Goal: Task Accomplishment & Management: Manage account settings

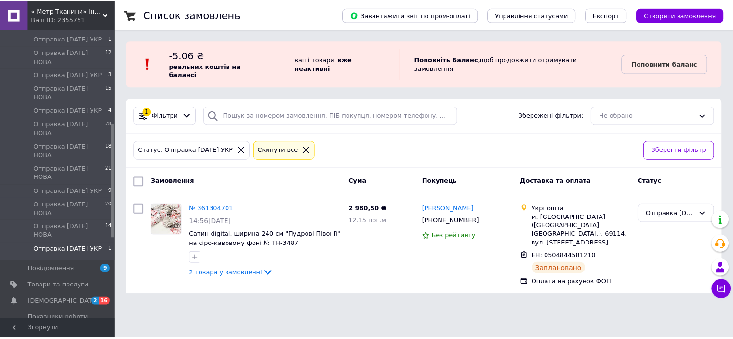
scroll to position [241, 0]
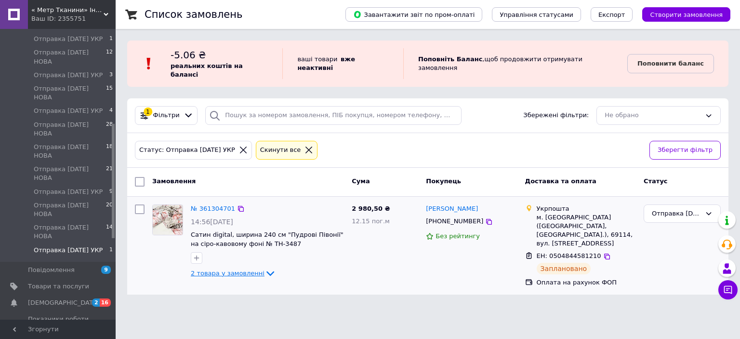
click at [210, 269] on span "2 товара у замовленні" at bounding box center [228, 272] width 74 height 7
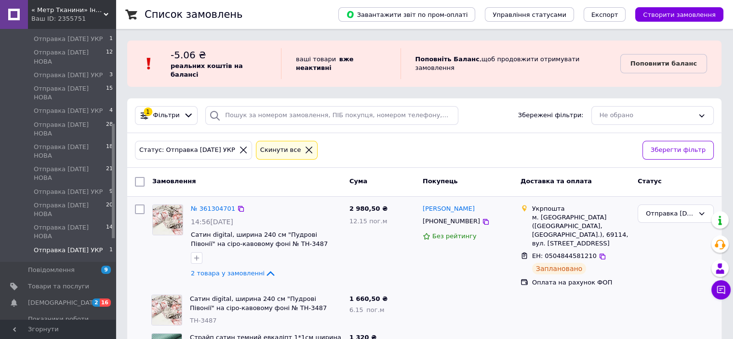
scroll to position [27, 0]
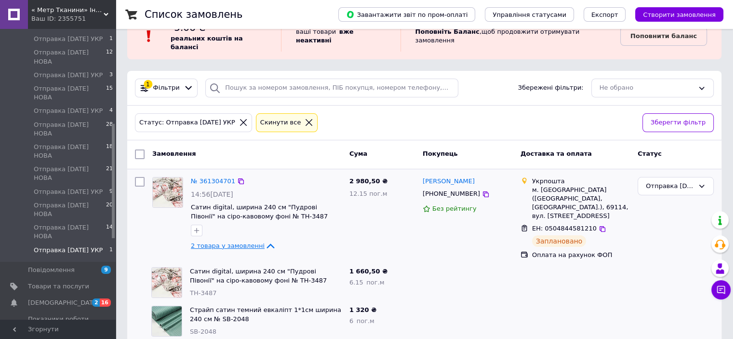
click at [247, 242] on span "2 товара у замовленні" at bounding box center [228, 245] width 74 height 7
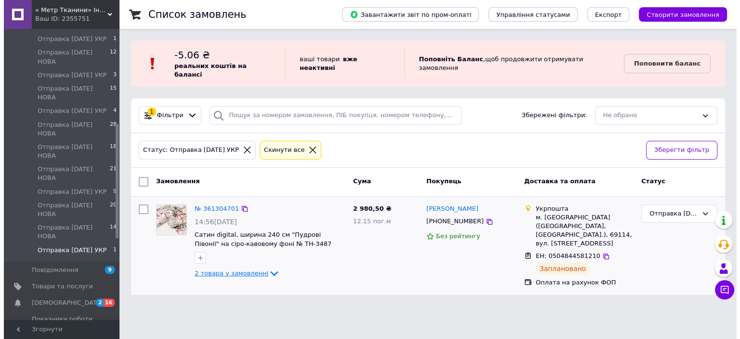
scroll to position [0, 0]
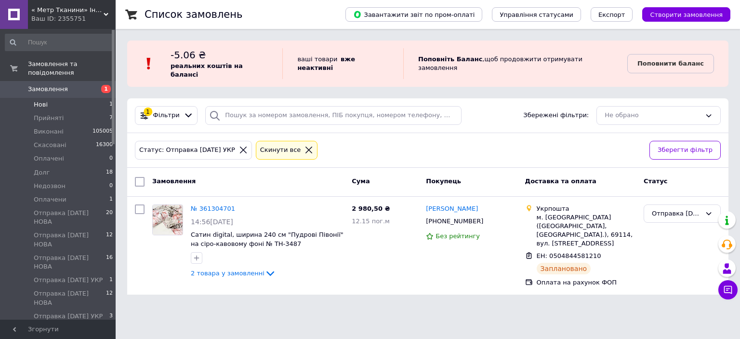
click at [38, 100] on span "Нові" at bounding box center [41, 104] width 14 height 9
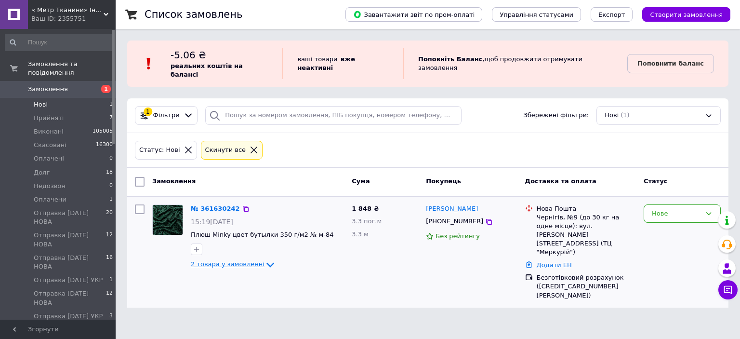
click at [225, 261] on span "2 товара у замовленні" at bounding box center [228, 264] width 74 height 7
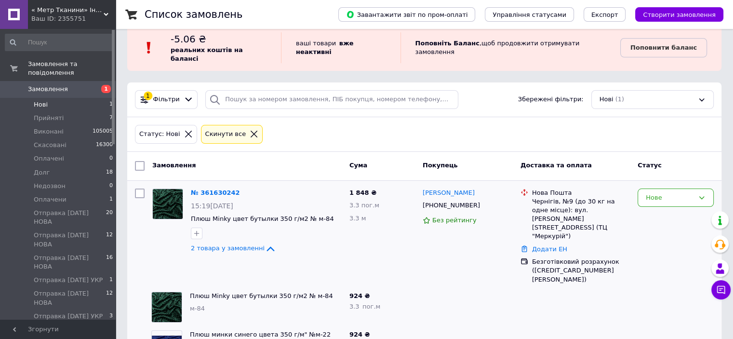
scroll to position [31, 0]
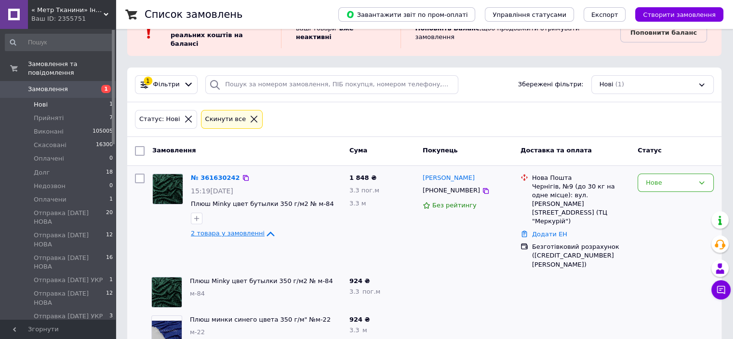
click at [241, 230] on span "2 товара у замовленні" at bounding box center [228, 233] width 74 height 7
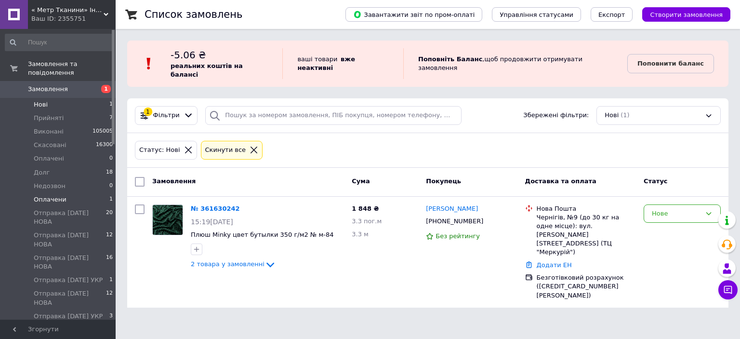
click at [48, 195] on span "Оплачени" at bounding box center [50, 199] width 33 height 9
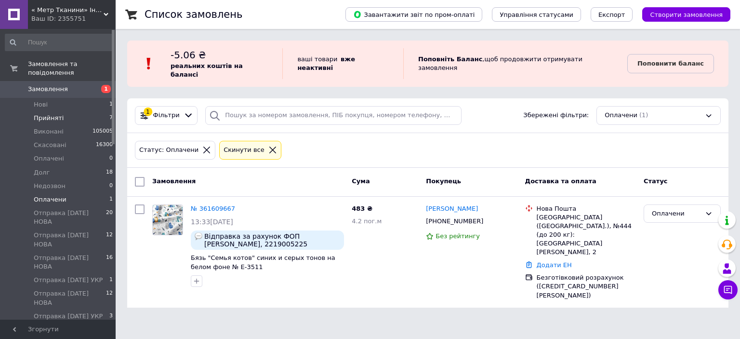
click at [54, 114] on span "Прийняті" at bounding box center [49, 118] width 30 height 9
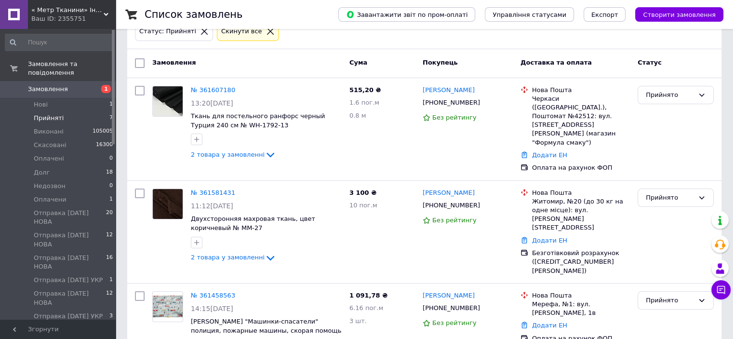
scroll to position [144, 0]
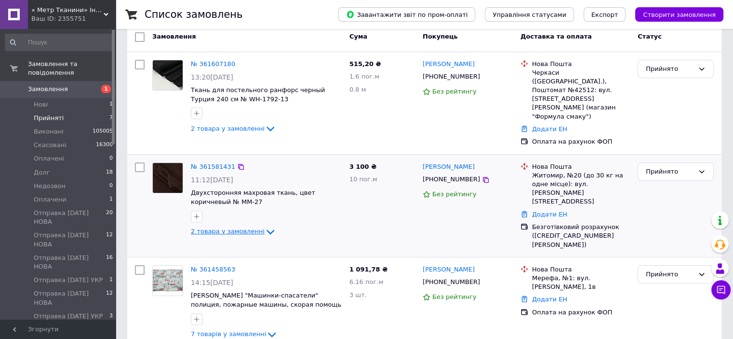
click at [246, 227] on span "2 товара у замовленні" at bounding box center [228, 230] width 74 height 7
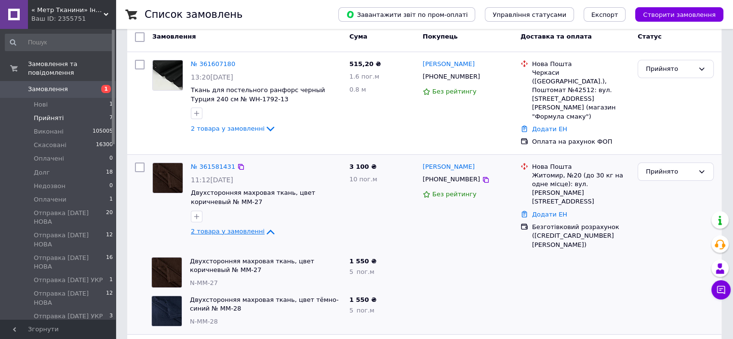
click at [246, 227] on span "2 товара у замовленні" at bounding box center [228, 230] width 74 height 7
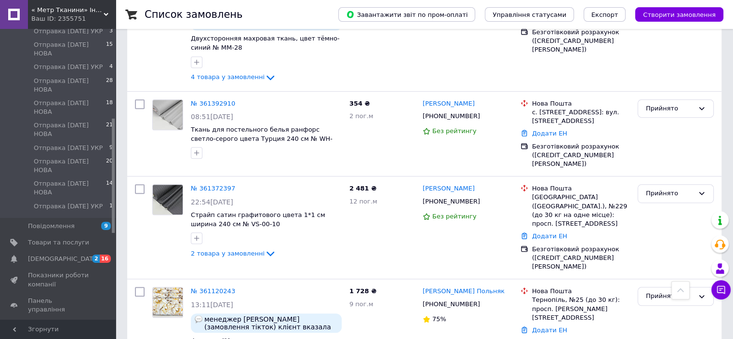
scroll to position [289, 0]
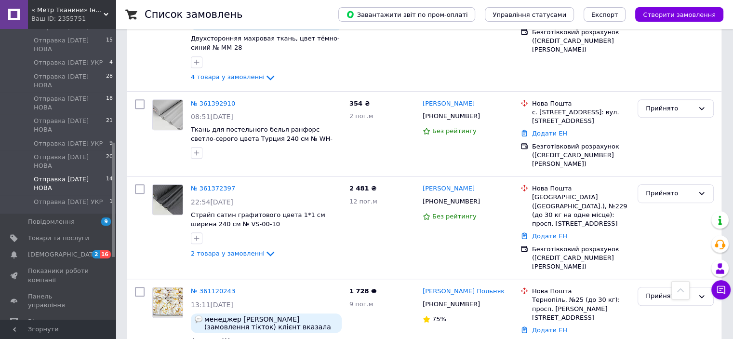
click at [80, 175] on span "Отправка [DATE] НОВА" at bounding box center [70, 183] width 72 height 17
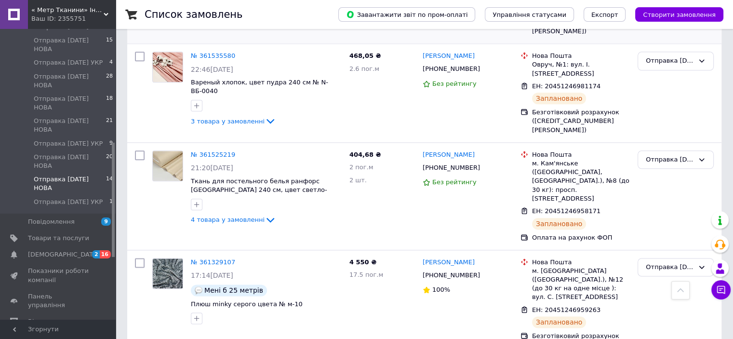
scroll to position [1154, 0]
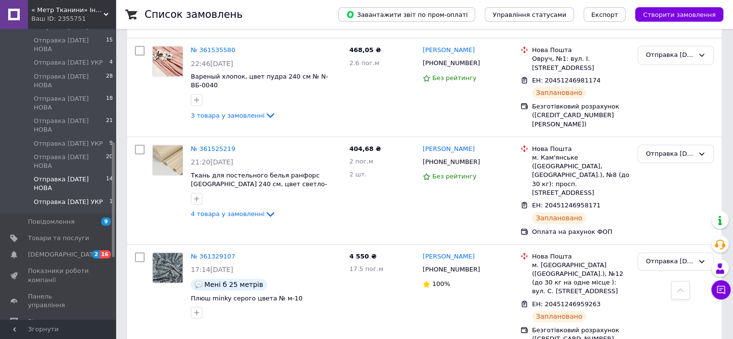
click at [79, 197] on span "Отправка [DATE] УКР" at bounding box center [68, 201] width 69 height 9
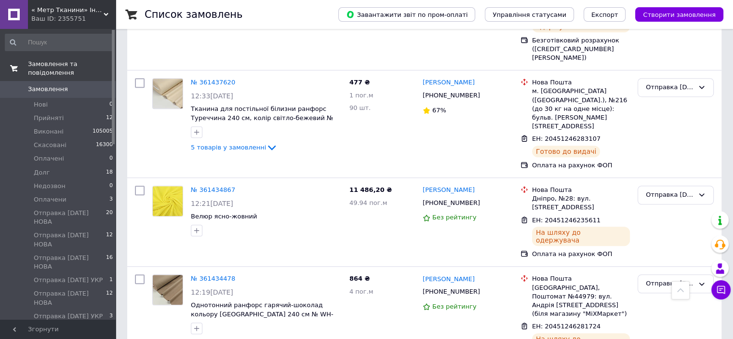
scroll to position [694, 0]
click at [86, 63] on span "Замовлення та повідомлення" at bounding box center [72, 68] width 88 height 17
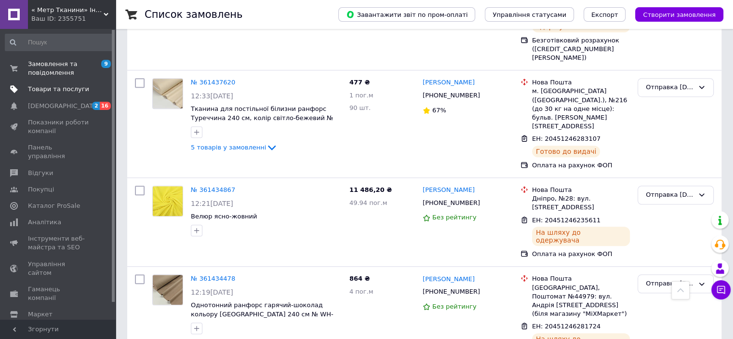
drag, startPoint x: 66, startPoint y: 90, endPoint x: 56, endPoint y: 92, distance: 9.9
click at [66, 90] on span "Товари та послуги" at bounding box center [58, 89] width 61 height 9
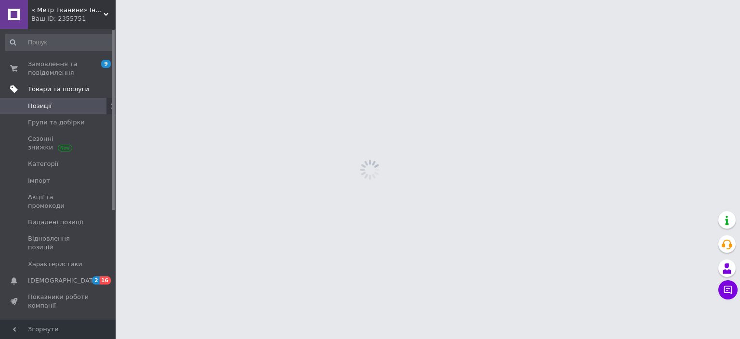
click at [56, 92] on span "Товари та послуги" at bounding box center [58, 89] width 61 height 9
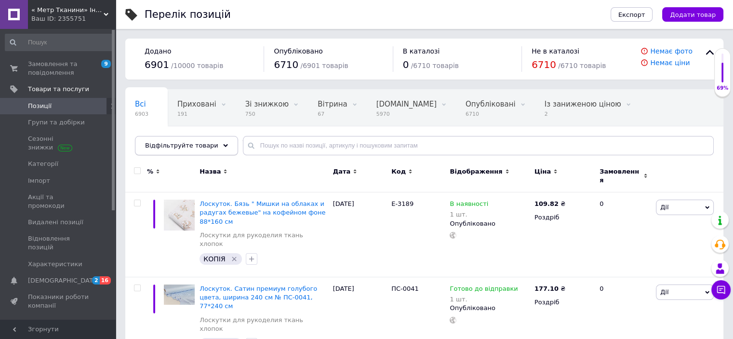
click at [214, 142] on div "Відфільтруйте товари" at bounding box center [186, 145] width 103 height 19
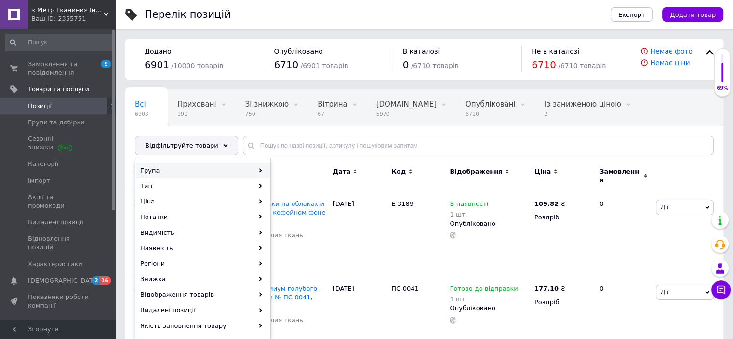
click at [157, 171] on div "Група" at bounding box center [203, 170] width 134 height 15
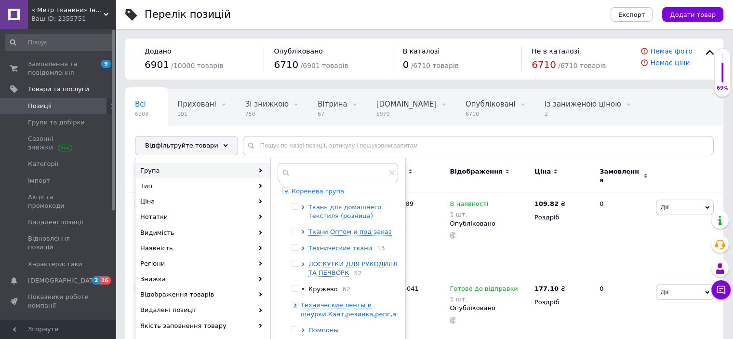
click at [330, 206] on span "Ткань для домашнего текстиля (розница)" at bounding box center [344, 211] width 73 height 16
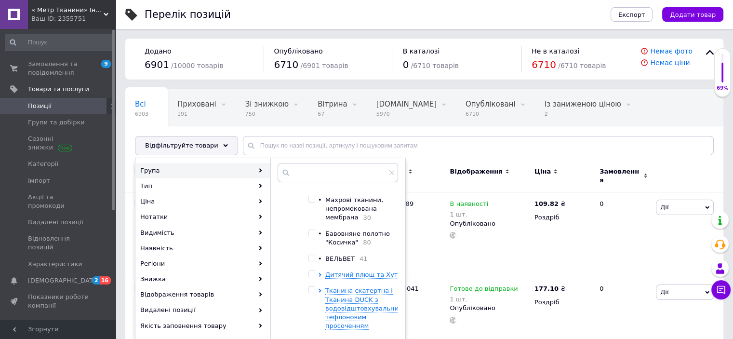
scroll to position [337, 0]
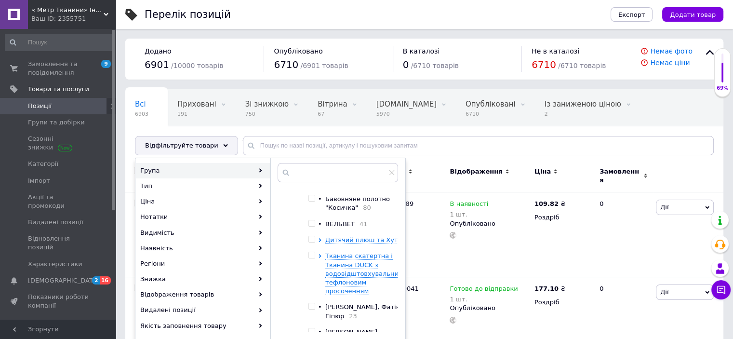
click at [312, 201] on input "checkbox" at bounding box center [311, 198] width 6 height 6
checkbox input "true"
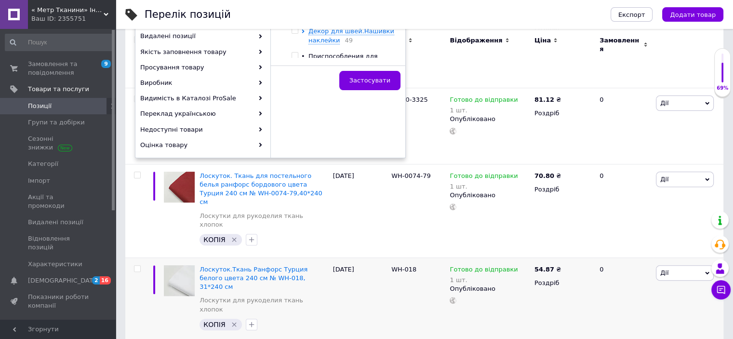
scroll to position [289, 0]
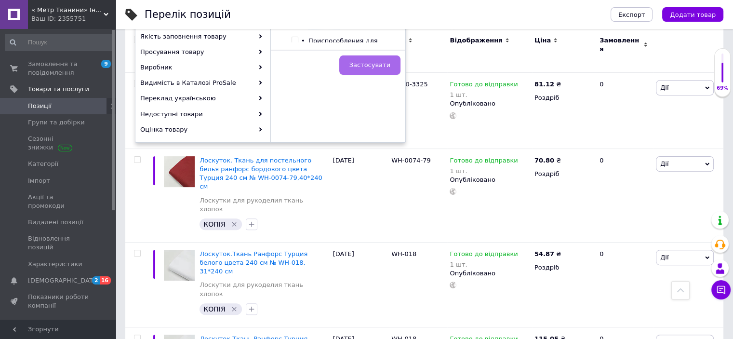
click at [364, 61] on span "Застосувати" at bounding box center [369, 64] width 41 height 7
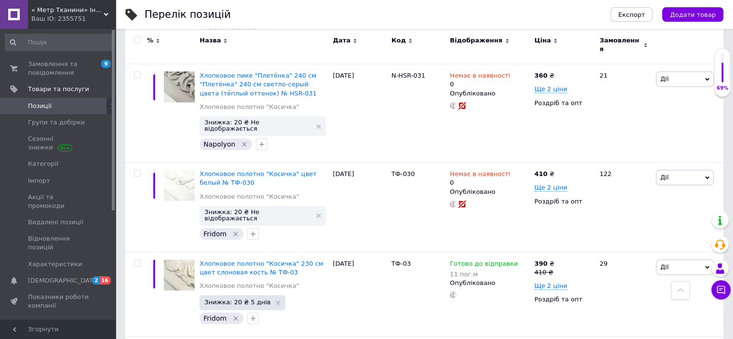
scroll to position [1028, 0]
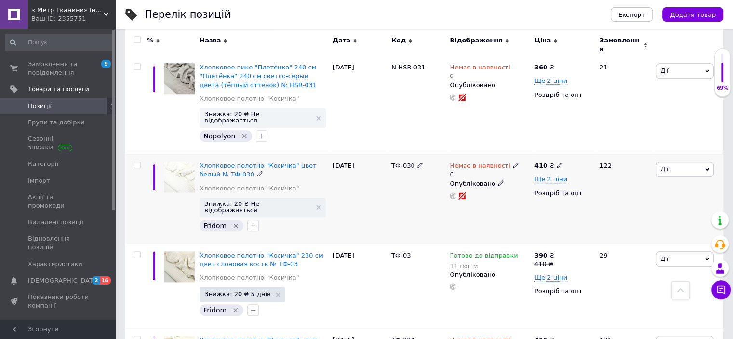
click at [481, 162] on span "Немає в наявності" at bounding box center [479, 167] width 60 height 10
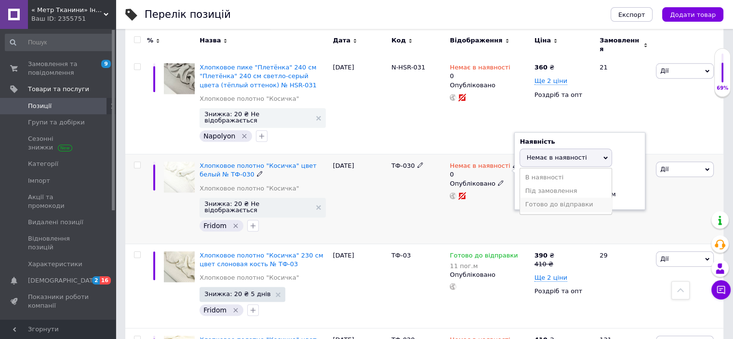
click at [540, 197] on li "Готово до відправки" at bounding box center [566, 203] width 92 height 13
click at [550, 194] on input "0" at bounding box center [555, 203] width 73 height 19
type input "55"
drag, startPoint x: 363, startPoint y: 174, endPoint x: 382, endPoint y: 171, distance: 19.4
click at [364, 174] on div "[DATE]" at bounding box center [359, 199] width 58 height 90
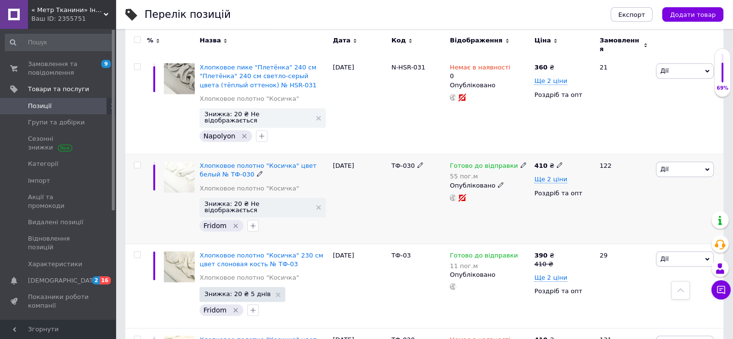
click at [707, 167] on icon at bounding box center [707, 169] width 4 height 4
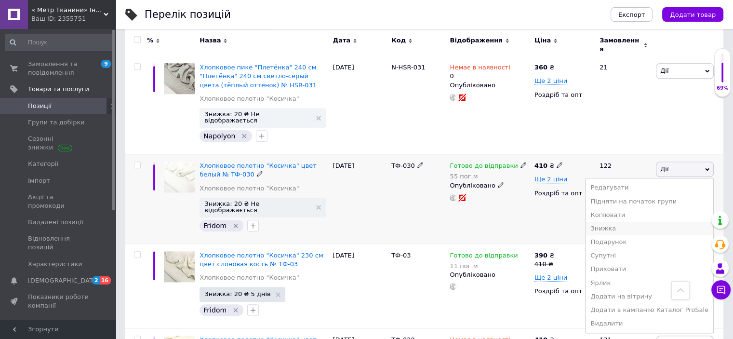
click at [621, 222] on li "Знижка" at bounding box center [649, 228] width 128 height 13
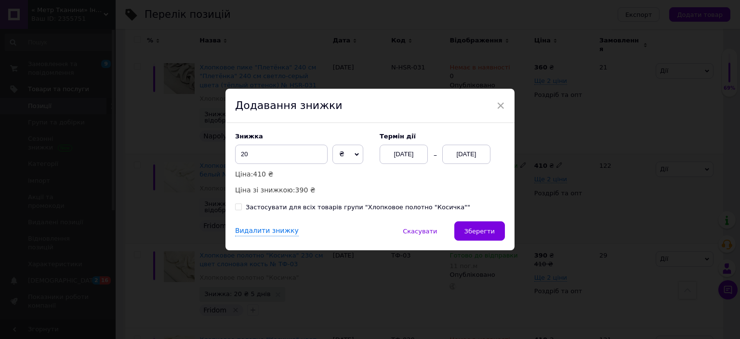
click at [466, 156] on div "[DATE]" at bounding box center [466, 153] width 48 height 19
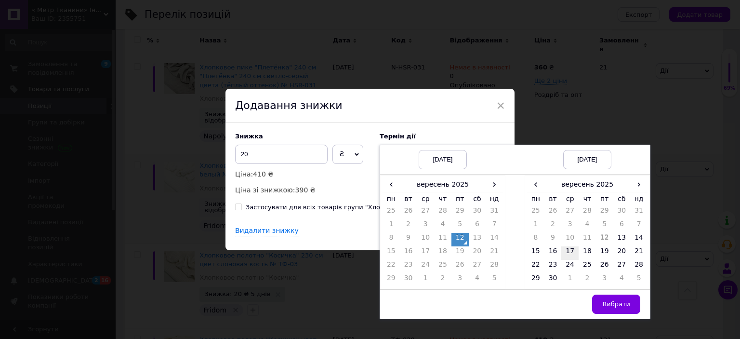
click at [568, 250] on td "17" at bounding box center [569, 252] width 17 height 13
click at [614, 300] on span "Вибрати" at bounding box center [616, 303] width 28 height 7
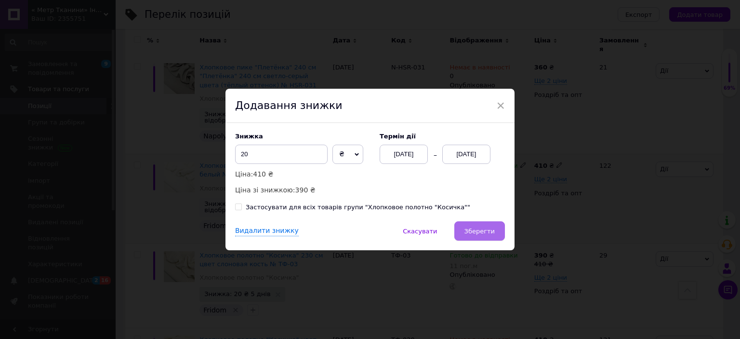
click at [478, 228] on span "Зберегти" at bounding box center [479, 230] width 30 height 7
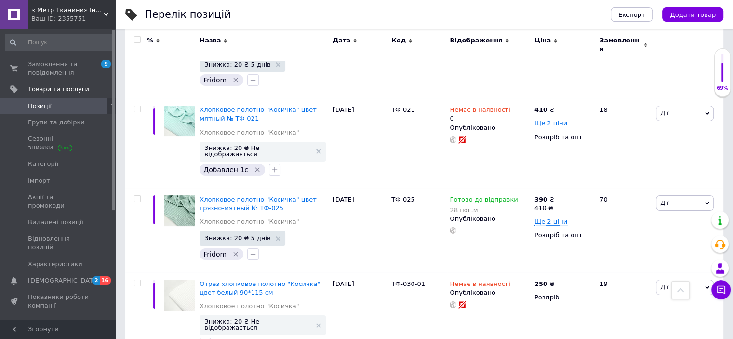
scroll to position [3822, 0]
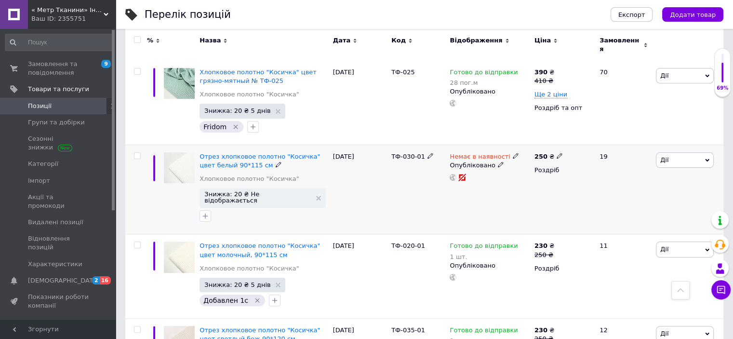
click at [487, 153] on span "Немає в наявності" at bounding box center [479, 158] width 60 height 10
click at [550, 184] on li "Готово до відправки" at bounding box center [566, 190] width 92 height 13
click at [553, 180] on input at bounding box center [555, 189] width 73 height 19
type input "10"
click at [380, 144] on div "[DATE]" at bounding box center [359, 189] width 58 height 90
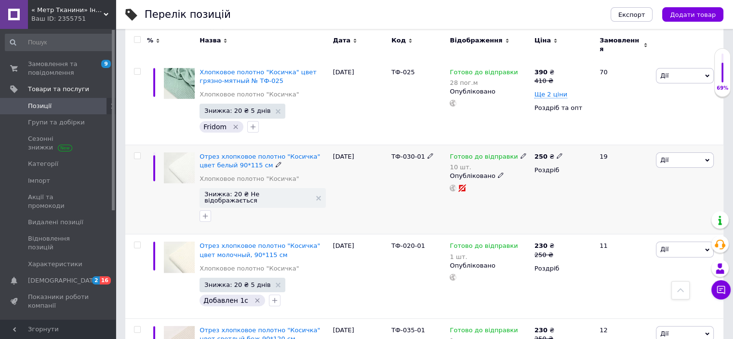
click at [707, 158] on icon at bounding box center [707, 160] width 4 height 4
click at [622, 212] on li "Знижка" at bounding box center [649, 218] width 128 height 13
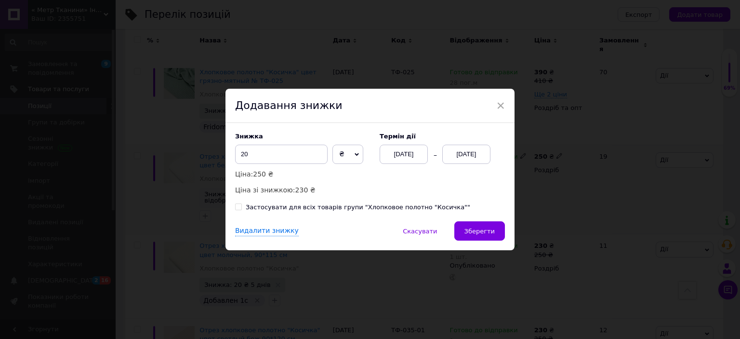
click at [450, 152] on div "[DATE]" at bounding box center [466, 153] width 48 height 19
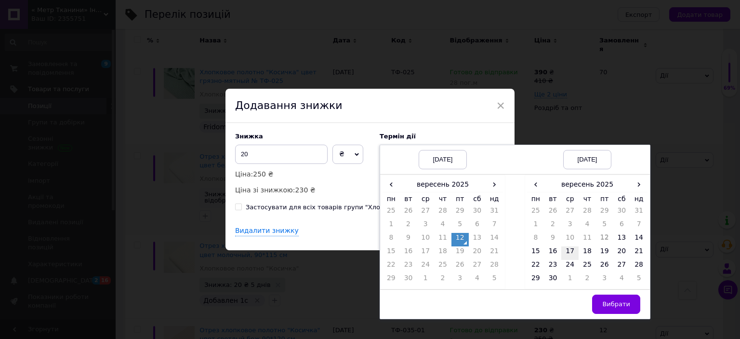
drag, startPoint x: 567, startPoint y: 252, endPoint x: 575, endPoint y: 259, distance: 10.2
click at [567, 253] on td "17" at bounding box center [569, 252] width 17 height 13
click at [619, 299] on button "Вибрати" at bounding box center [616, 303] width 48 height 19
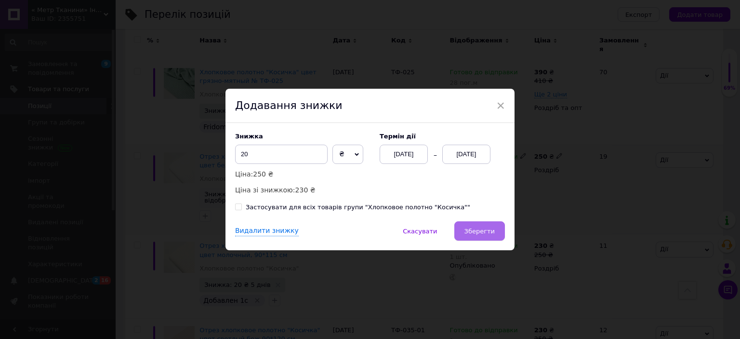
click at [485, 231] on span "Зберегти" at bounding box center [479, 230] width 30 height 7
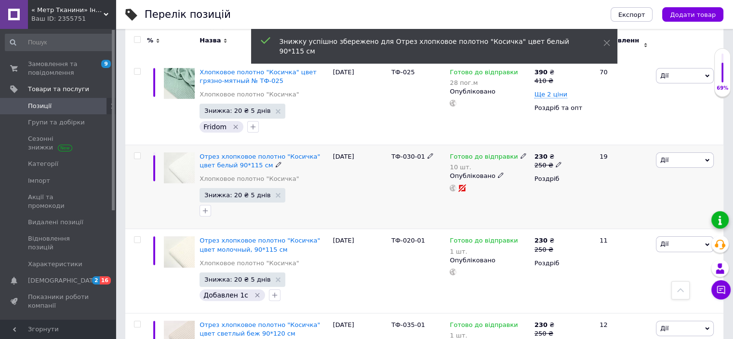
scroll to position [0, 178]
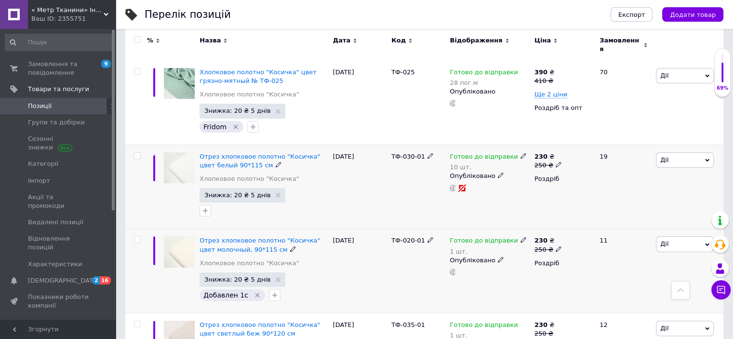
click at [469, 236] on span "Готово до відправки" at bounding box center [483, 241] width 68 height 10
click at [550, 230] on span "Готово до відправки" at bounding box center [549, 238] width 33 height 16
click at [551, 270] on input "1" at bounding box center [562, 279] width 73 height 19
type input "10"
click at [373, 229] on div "[DATE]" at bounding box center [359, 271] width 58 height 84
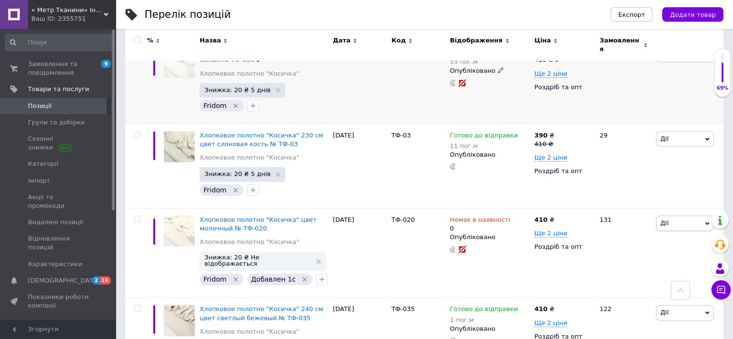
scroll to position [1221, 0]
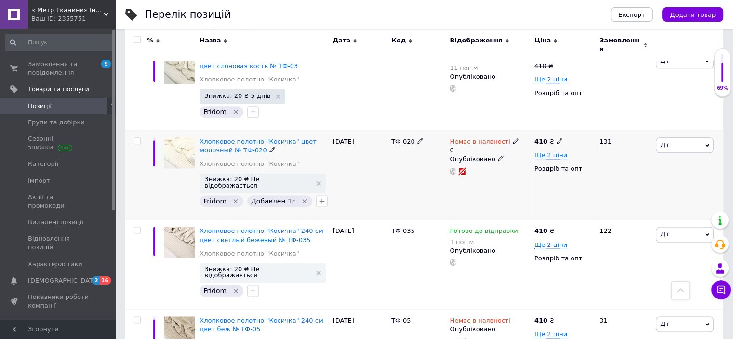
drag, startPoint x: 481, startPoint y: 111, endPoint x: 487, endPoint y: 114, distance: 6.9
click at [481, 138] on span "Немає в наявності" at bounding box center [479, 143] width 60 height 10
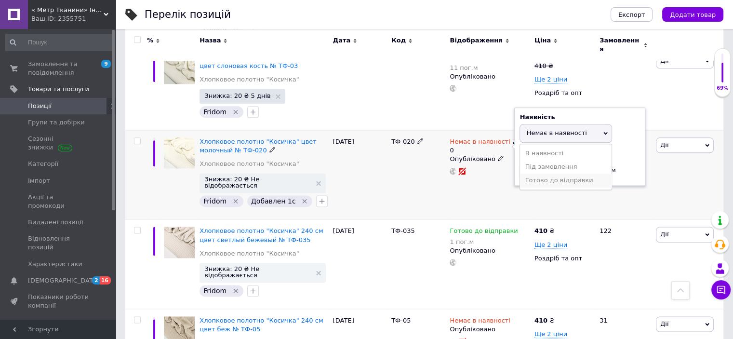
click at [532, 173] on li "Готово до відправки" at bounding box center [566, 179] width 92 height 13
click at [537, 170] on input "0" at bounding box center [555, 179] width 73 height 19
type input "55"
click at [418, 146] on div "ТФ-020" at bounding box center [418, 175] width 58 height 90
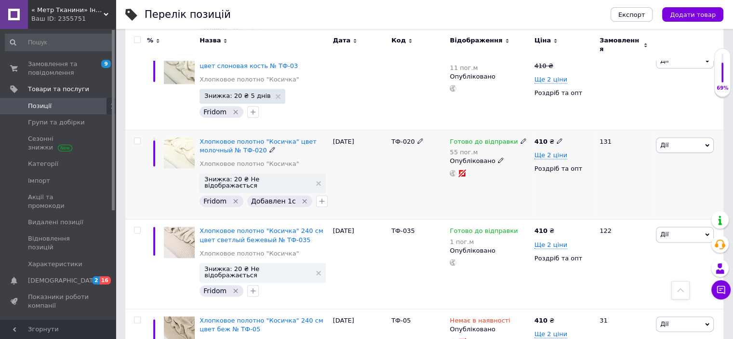
click at [706, 144] on icon at bounding box center [707, 145] width 4 height 3
click at [618, 197] on li "Знижка" at bounding box center [649, 203] width 128 height 13
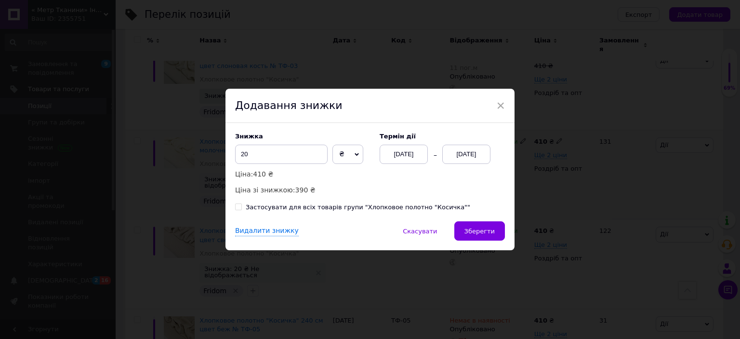
click at [471, 153] on div "[DATE]" at bounding box center [466, 153] width 48 height 19
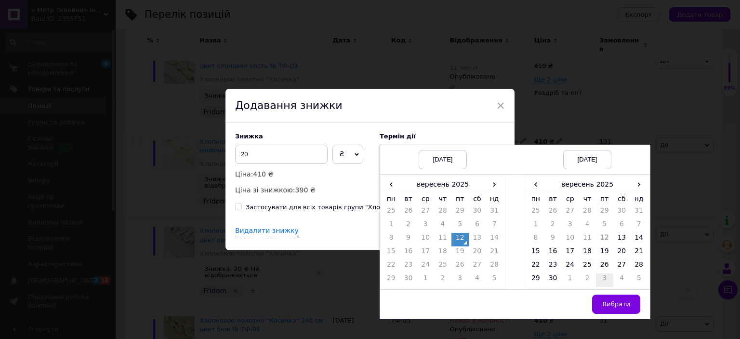
drag, startPoint x: 570, startPoint y: 250, endPoint x: 597, endPoint y: 286, distance: 44.3
click at [570, 250] on td "17" at bounding box center [569, 252] width 17 height 13
click at [616, 308] on button "Вибрати" at bounding box center [616, 303] width 48 height 19
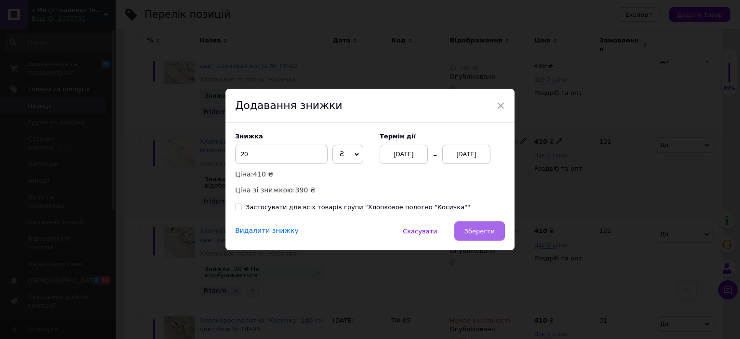
click at [485, 232] on span "Зберегти" at bounding box center [479, 230] width 30 height 7
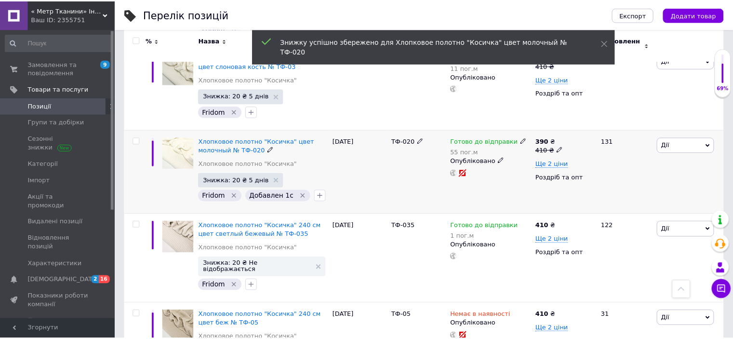
scroll to position [0, 178]
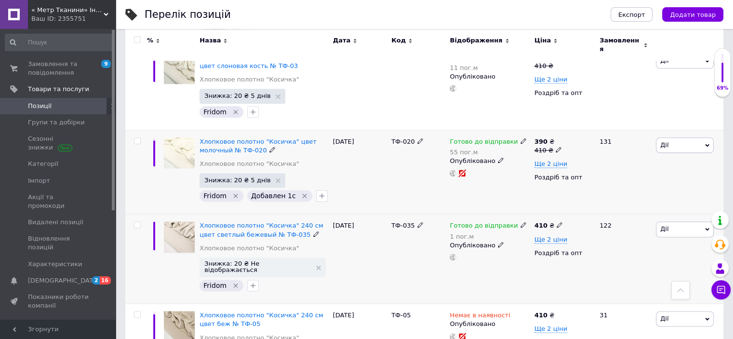
click at [487, 222] on span "Готово до відправки" at bounding box center [483, 227] width 68 height 10
click at [546, 215] on span "Готово до відправки" at bounding box center [549, 223] width 33 height 16
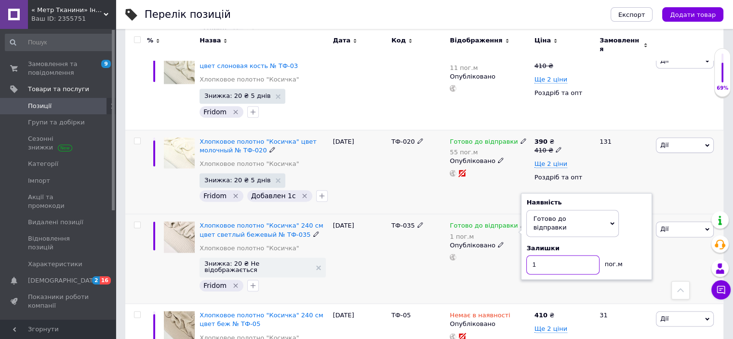
drag, startPoint x: 562, startPoint y: 226, endPoint x: 554, endPoint y: 227, distance: 8.2
click at [561, 255] on input "1" at bounding box center [562, 264] width 73 height 19
type input "31"
click at [354, 227] on div "[DATE]" at bounding box center [359, 259] width 58 height 90
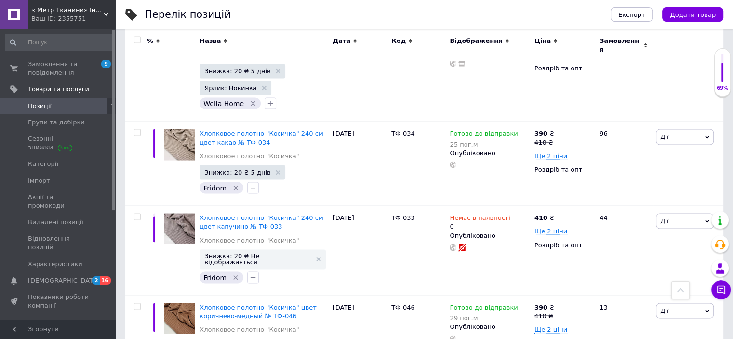
scroll to position [1799, 0]
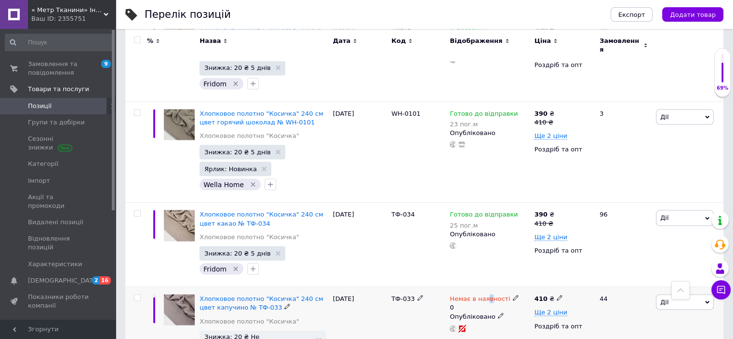
click at [486, 294] on span "Немає в наявності" at bounding box center [479, 299] width 60 height 10
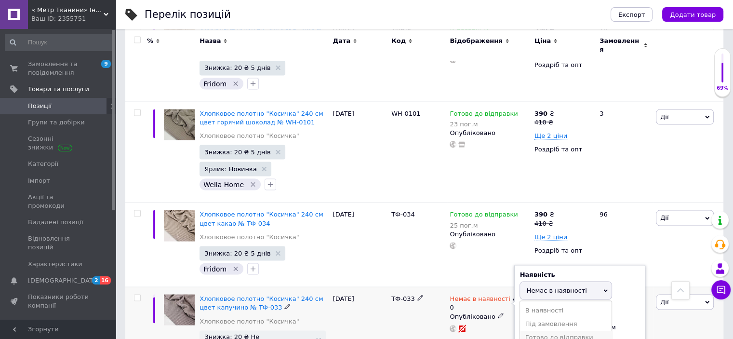
click at [541, 330] on li "Готово до відправки" at bounding box center [566, 336] width 92 height 13
click at [546, 326] on input "0" at bounding box center [555, 335] width 73 height 19
type input "30"
click at [368, 292] on div "[DATE]" at bounding box center [359, 332] width 58 height 90
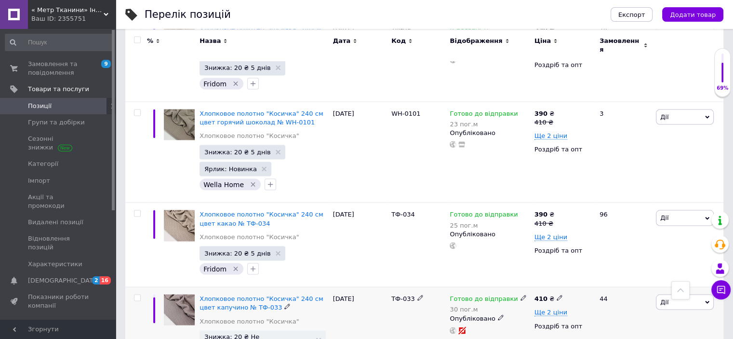
click at [706, 301] on icon at bounding box center [707, 302] width 4 height 3
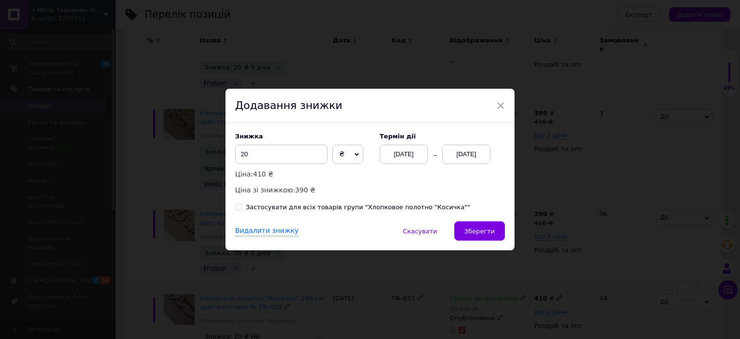
click at [467, 157] on div "[DATE]" at bounding box center [466, 153] width 48 height 19
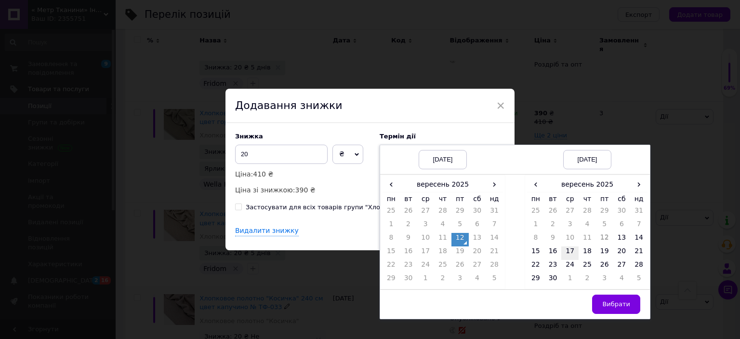
click at [567, 251] on td "17" at bounding box center [569, 252] width 17 height 13
click at [611, 303] on span "Вибрати" at bounding box center [616, 303] width 28 height 7
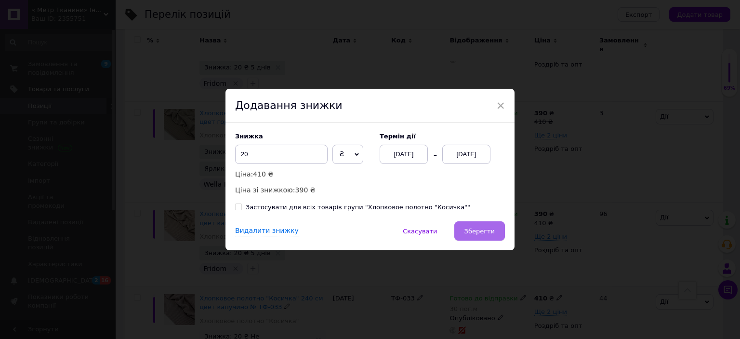
click at [462, 230] on button "Зберегти" at bounding box center [479, 230] width 51 height 19
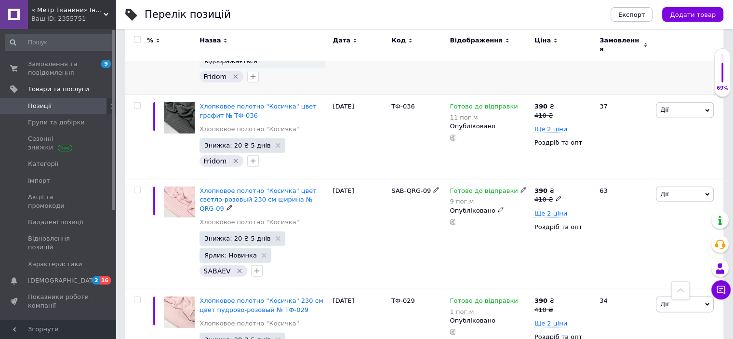
scroll to position [2618, 0]
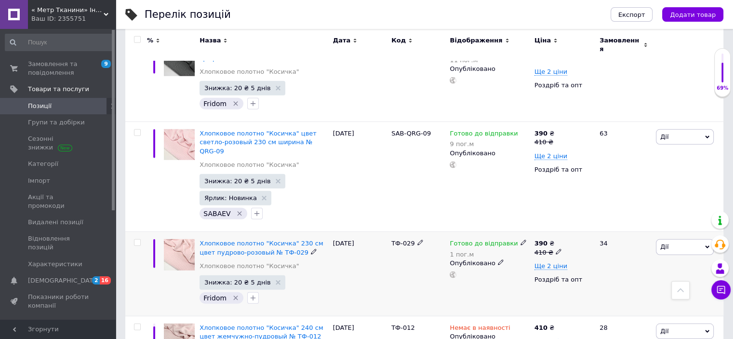
click at [471, 239] on span "Готово до відправки" at bounding box center [483, 244] width 68 height 10
click at [560, 233] on span "Готово до відправки" at bounding box center [549, 241] width 33 height 16
click at [560, 273] on input "1" at bounding box center [562, 282] width 73 height 19
type input "31"
click at [366, 232] on div "18.07.2025" at bounding box center [359, 274] width 58 height 84
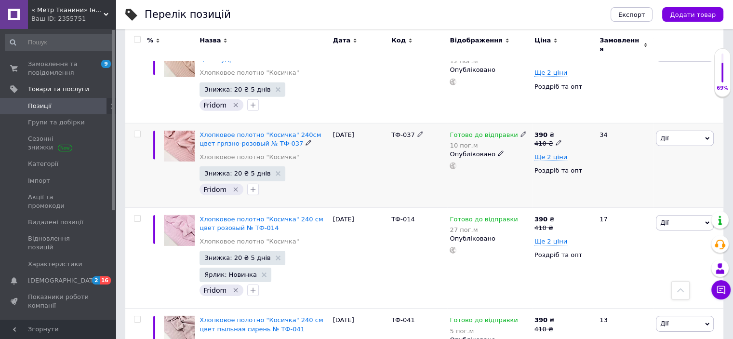
scroll to position [3003, 0]
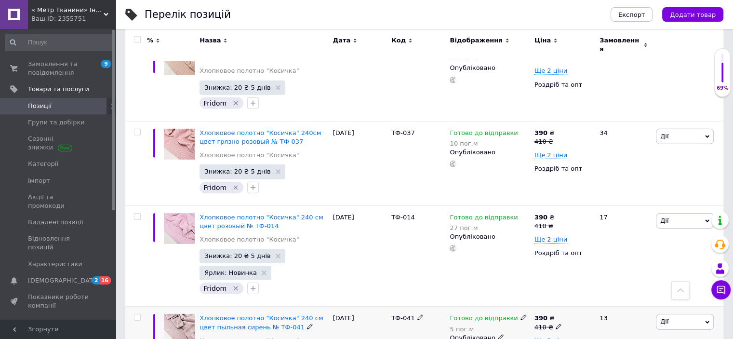
drag, startPoint x: 480, startPoint y: 248, endPoint x: 485, endPoint y: 249, distance: 5.3
click at [480, 314] on span "Готово до відправки" at bounding box center [483, 319] width 68 height 10
click at [539, 307] on span "Готово до відправки" at bounding box center [549, 315] width 33 height 16
type input "35"
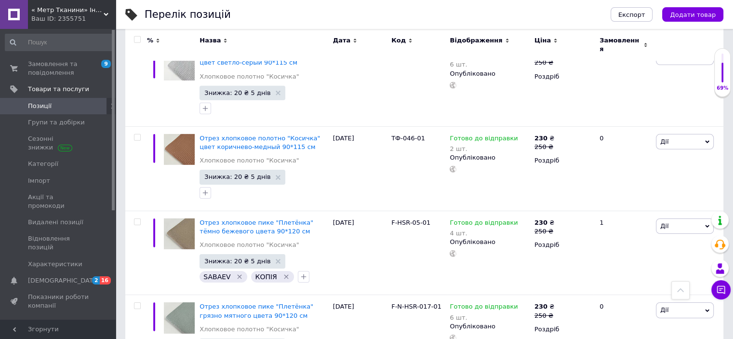
scroll to position [0, 0]
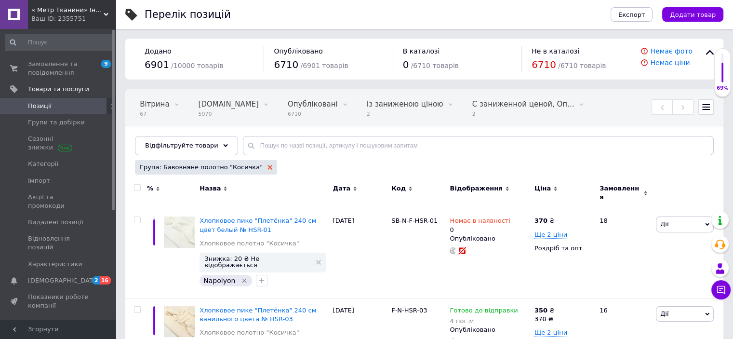
click at [267, 166] on use at bounding box center [269, 167] width 5 height 5
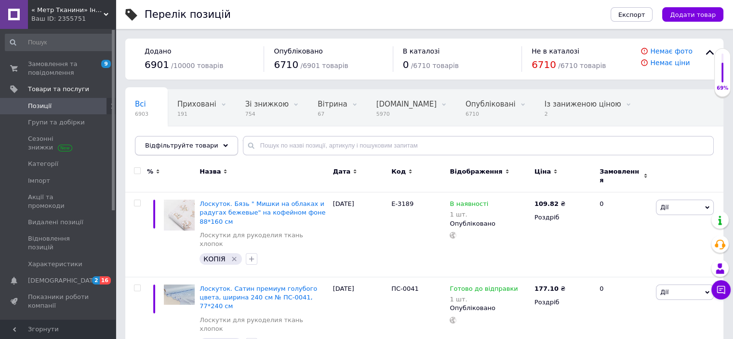
click at [219, 142] on div "Відфільтруйте товари" at bounding box center [186, 145] width 103 height 19
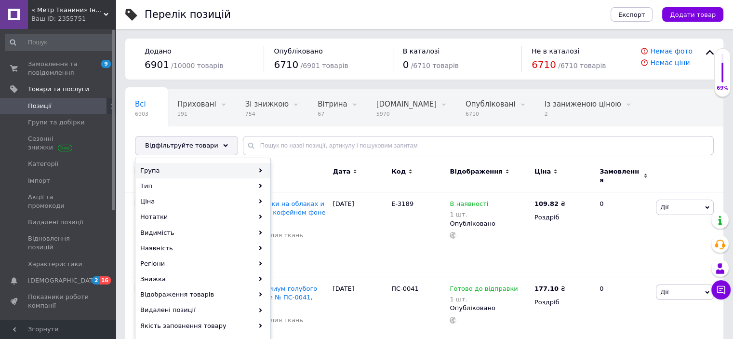
click at [148, 169] on div "Група" at bounding box center [203, 170] width 134 height 15
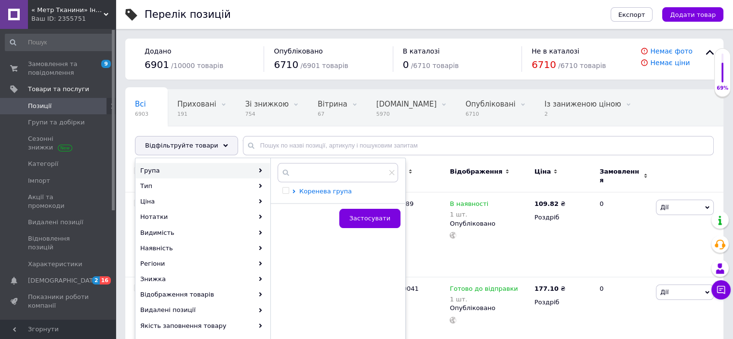
click at [310, 190] on span "Коренева група" at bounding box center [325, 190] width 52 height 7
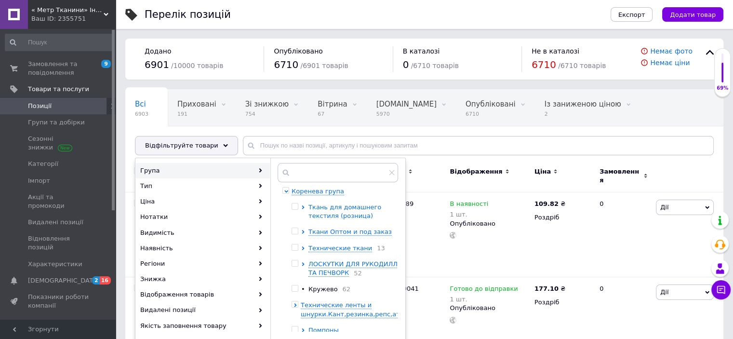
click at [331, 207] on span "Ткань для домашнего текстиля (розница)" at bounding box center [344, 211] width 73 height 16
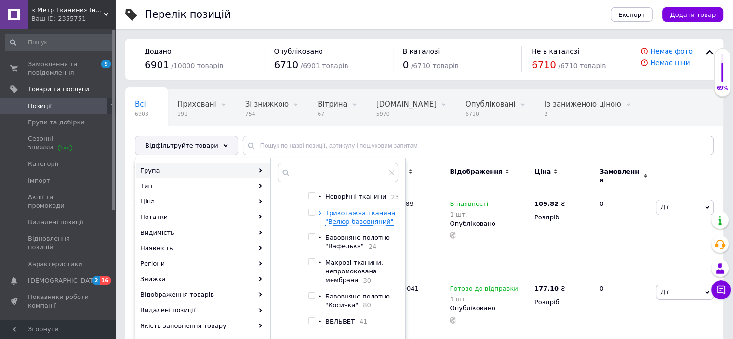
scroll to position [241, 0]
click at [312, 239] on input "checkbox" at bounding box center [311, 236] width 6 height 6
checkbox input "true"
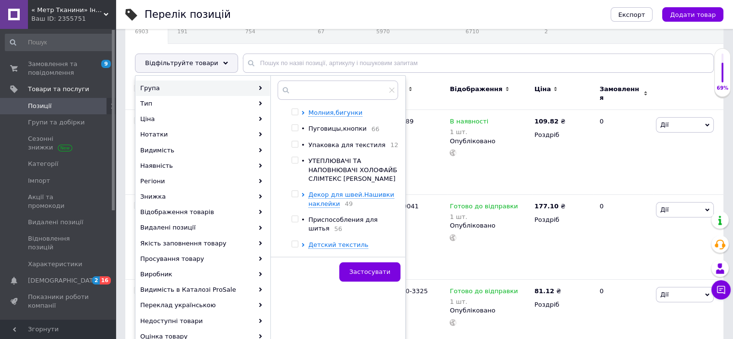
scroll to position [144, 0]
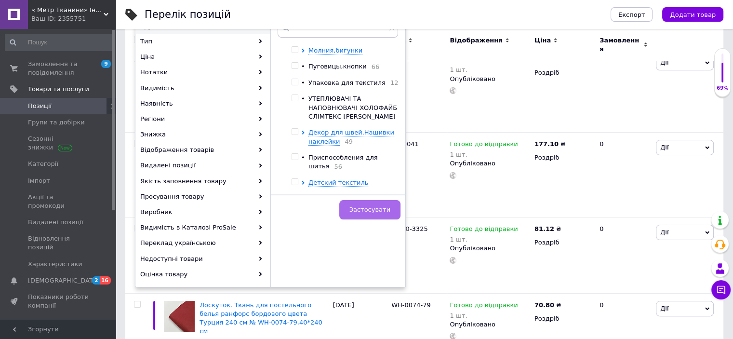
click at [376, 201] on button "Застосувати" at bounding box center [369, 209] width 61 height 19
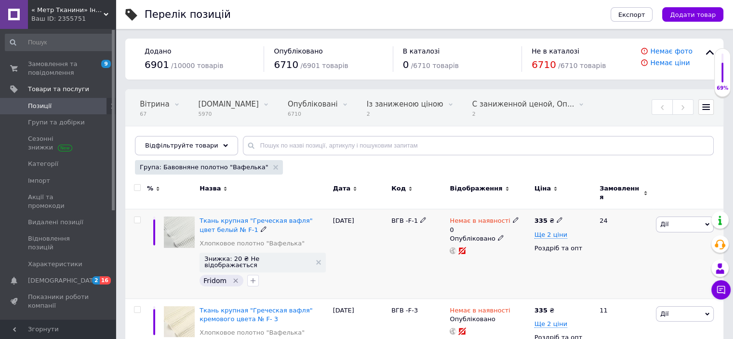
click at [478, 217] on span "Немає в наявності" at bounding box center [479, 222] width 60 height 10
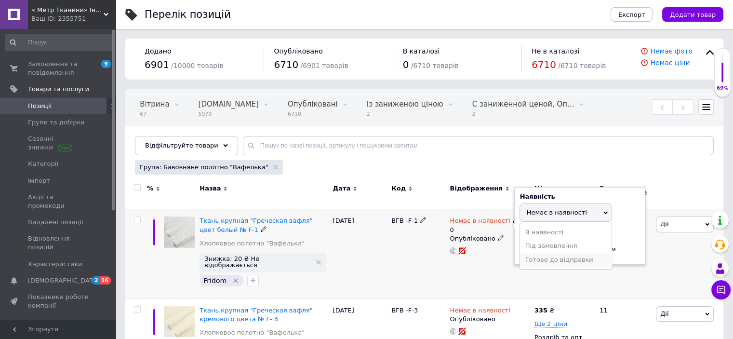
click at [536, 257] on li "Готово до відправки" at bounding box center [566, 259] width 92 height 13
click at [543, 249] on input "0" at bounding box center [555, 258] width 73 height 19
type input "30"
click at [389, 257] on div "ВГВ -F-1" at bounding box center [418, 254] width 58 height 90
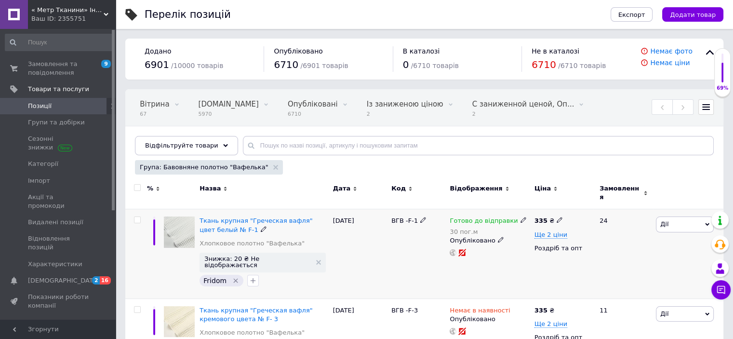
click at [706, 223] on icon at bounding box center [707, 224] width 4 height 3
click at [621, 277] on li "Знижка" at bounding box center [649, 282] width 128 height 13
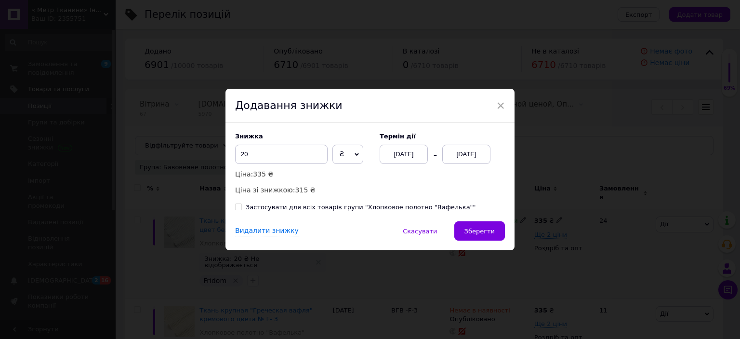
click at [467, 156] on div "[DATE]" at bounding box center [466, 153] width 48 height 19
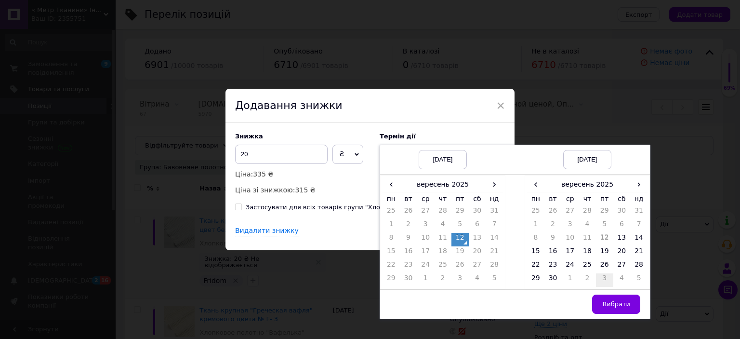
drag, startPoint x: 568, startPoint y: 252, endPoint x: 604, endPoint y: 276, distance: 43.7
click at [570, 254] on td "17" at bounding box center [569, 252] width 17 height 13
click at [629, 304] on button "Вибрати" at bounding box center [616, 303] width 48 height 19
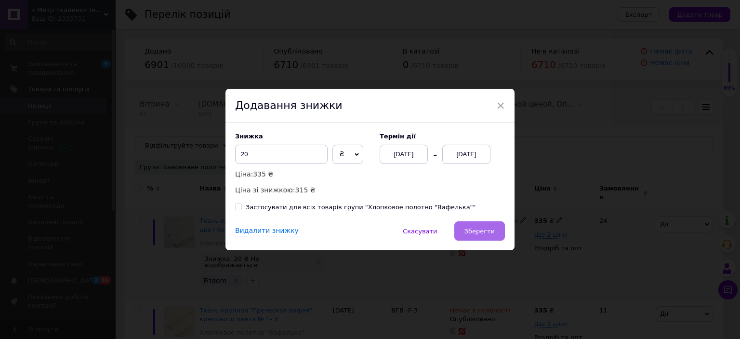
click at [487, 234] on span "Зберегти" at bounding box center [479, 230] width 30 height 7
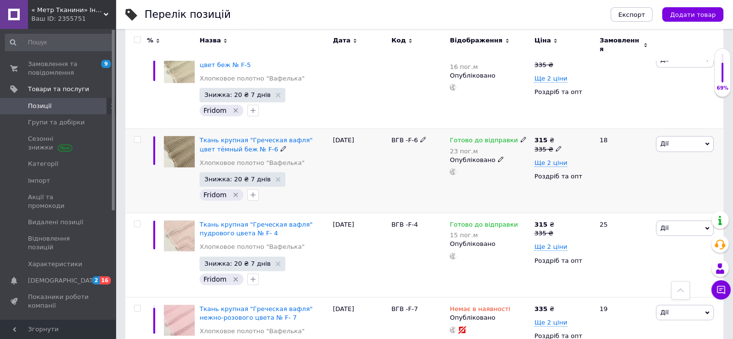
scroll to position [433, 0]
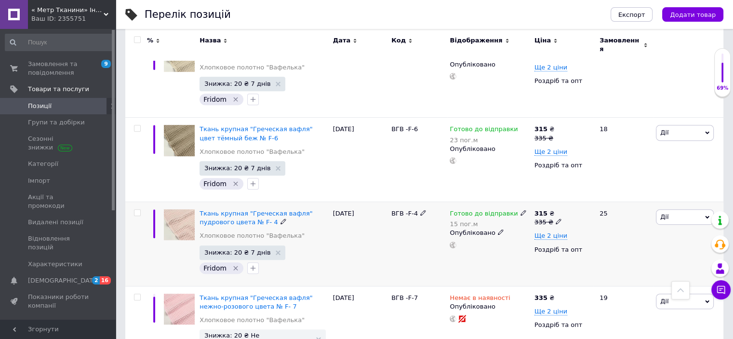
click at [472, 210] on span "Готово до відправки" at bounding box center [483, 215] width 68 height 10
click at [537, 202] on span "Готово до відправки" at bounding box center [549, 210] width 33 height 16
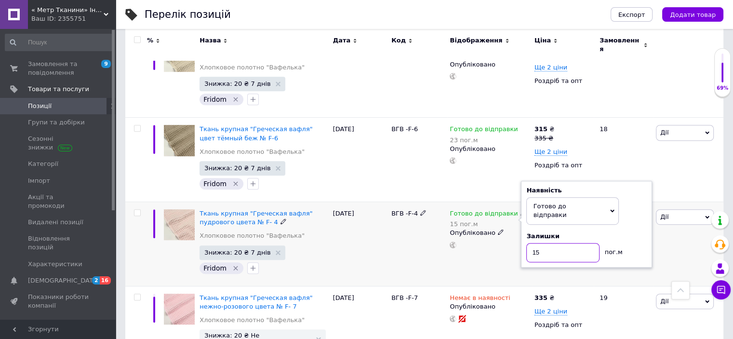
click at [561, 243] on input "15" at bounding box center [562, 252] width 73 height 19
type input "1"
type input "40"
click at [383, 230] on div "[DATE]" at bounding box center [359, 244] width 58 height 84
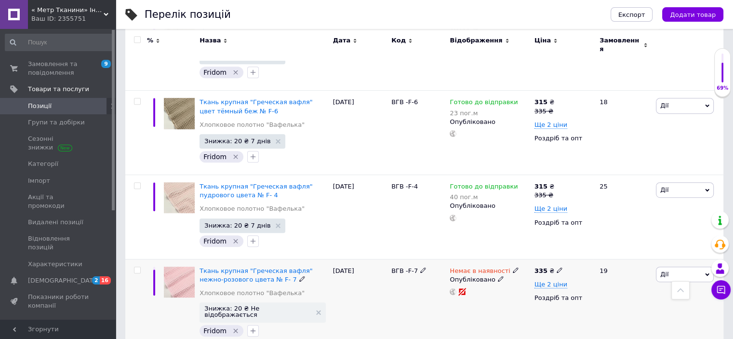
scroll to position [530, 0]
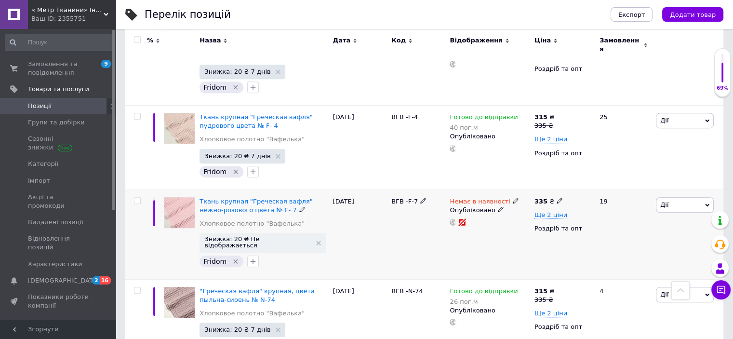
click at [480, 197] on span "Немає в наявності" at bounding box center [479, 202] width 60 height 10
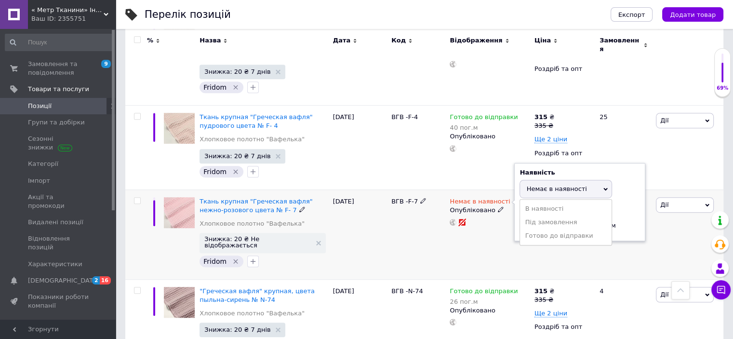
drag, startPoint x: 531, startPoint y: 222, endPoint x: 546, endPoint y: 225, distance: 15.4
click at [531, 229] on li "Готово до відправки" at bounding box center [566, 235] width 92 height 13
click at [553, 225] on input at bounding box center [555, 234] width 73 height 19
type input "27"
click at [414, 220] on div "ВГВ -F-7" at bounding box center [418, 234] width 58 height 90
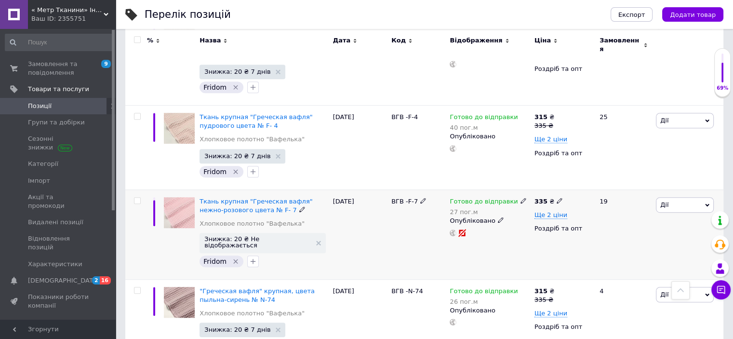
click at [710, 197] on span "Дії" at bounding box center [684, 204] width 58 height 15
click at [618, 257] on li "Знижка" at bounding box center [649, 263] width 128 height 13
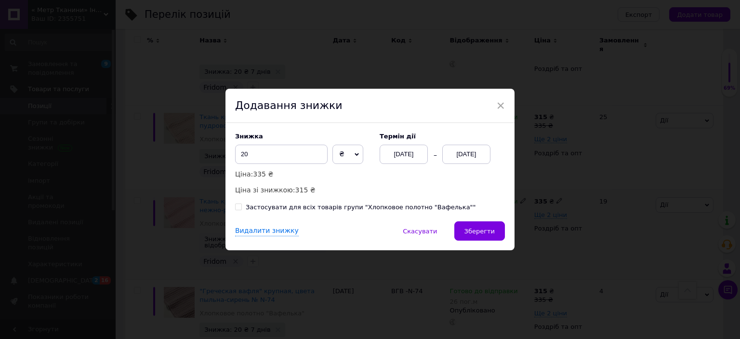
click at [475, 150] on div "[DATE]" at bounding box center [466, 153] width 48 height 19
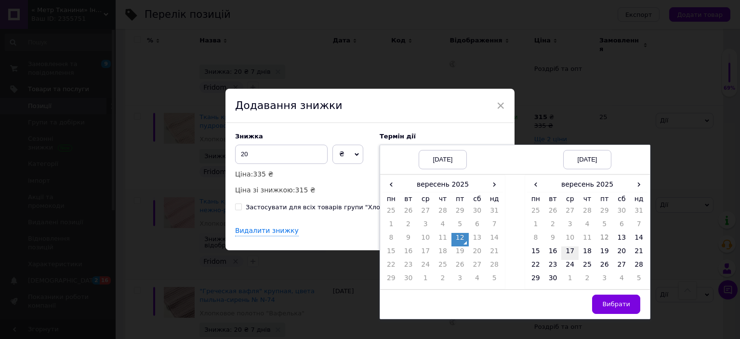
click at [569, 251] on td "17" at bounding box center [569, 252] width 17 height 13
click at [609, 302] on span "Вибрати" at bounding box center [616, 303] width 28 height 7
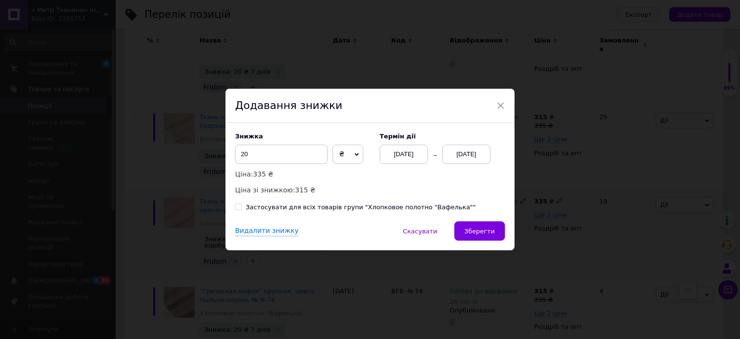
click at [492, 235] on span "Зберегти" at bounding box center [479, 230] width 30 height 7
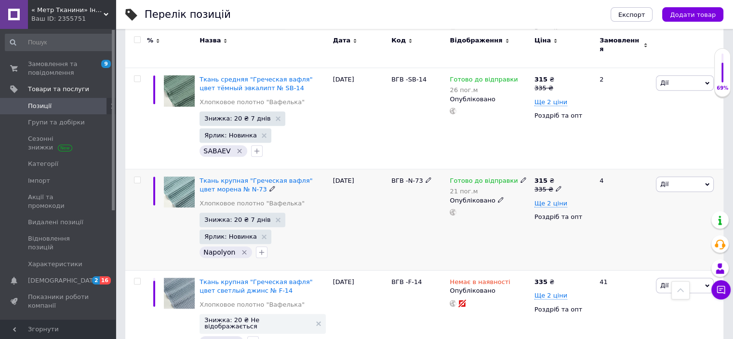
scroll to position [1011, 0]
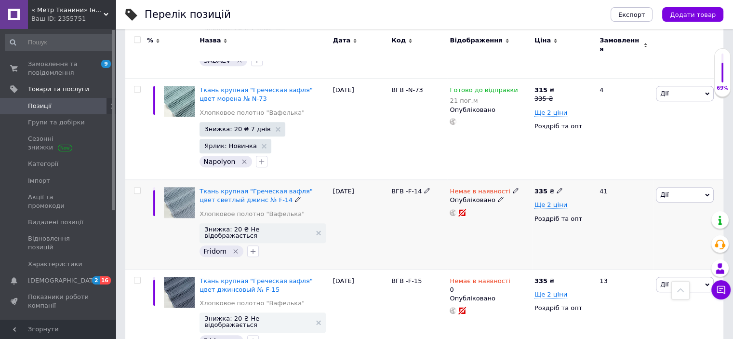
click at [495, 187] on span "Немає в наявності" at bounding box center [479, 192] width 60 height 10
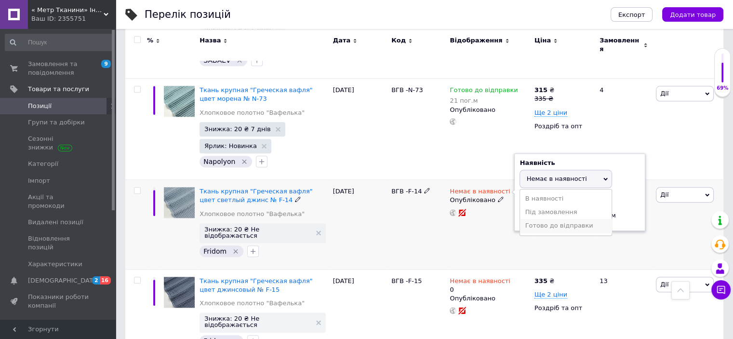
click at [537, 219] on li "Готово до відправки" at bounding box center [566, 225] width 92 height 13
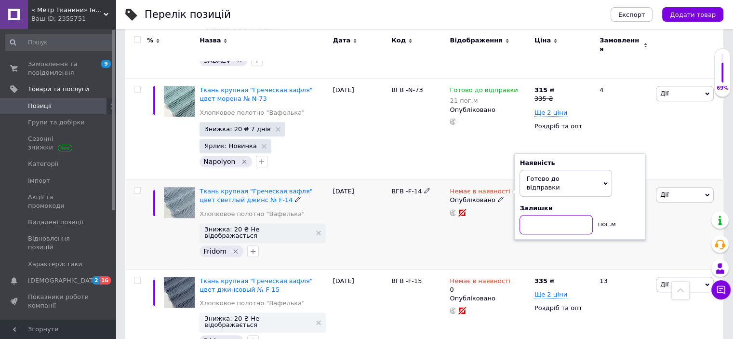
click at [544, 215] on input at bounding box center [555, 224] width 73 height 19
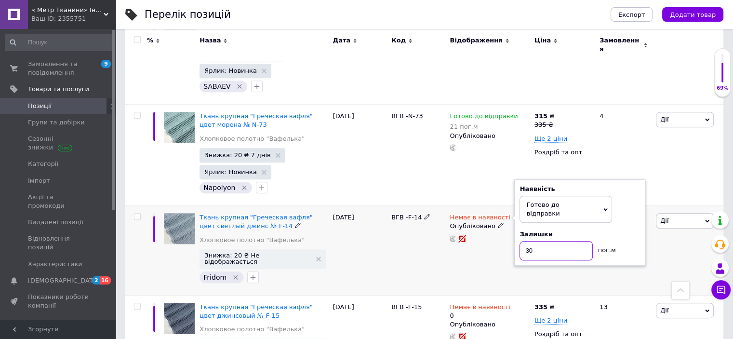
scroll to position [963, 0]
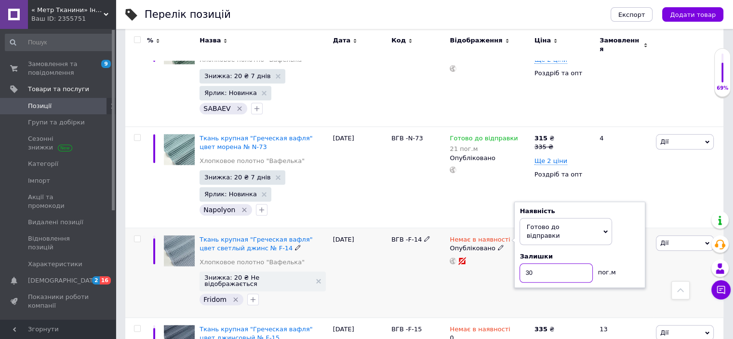
type input "30"
click at [414, 249] on div "ВГВ -F-14" at bounding box center [418, 273] width 58 height 90
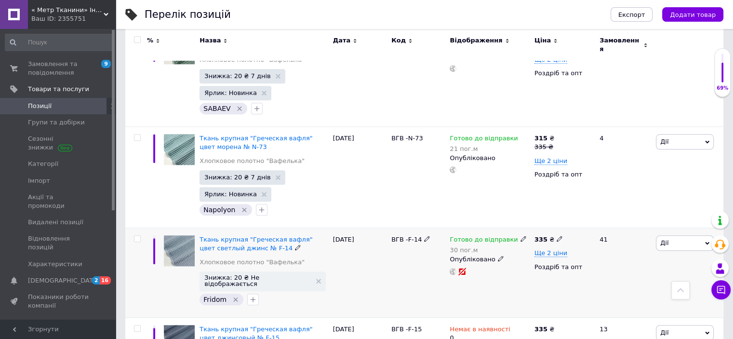
click at [706, 241] on icon at bounding box center [707, 243] width 4 height 4
click at [612, 282] on li "Копіювати" at bounding box center [649, 288] width 128 height 13
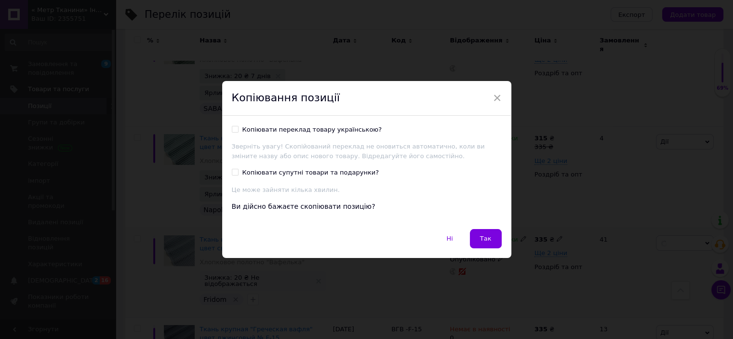
scroll to position [938, 0]
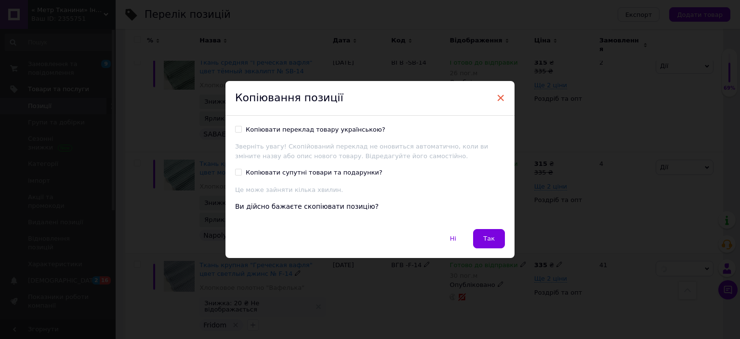
click at [498, 97] on span "×" at bounding box center [500, 98] width 9 height 16
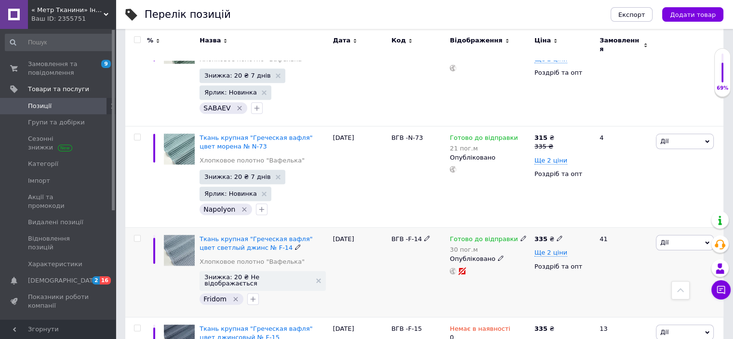
scroll to position [986, 0]
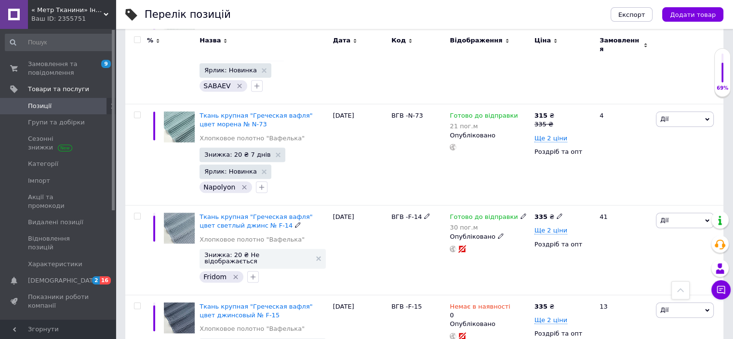
click at [706, 212] on span "Дії" at bounding box center [684, 219] width 58 height 15
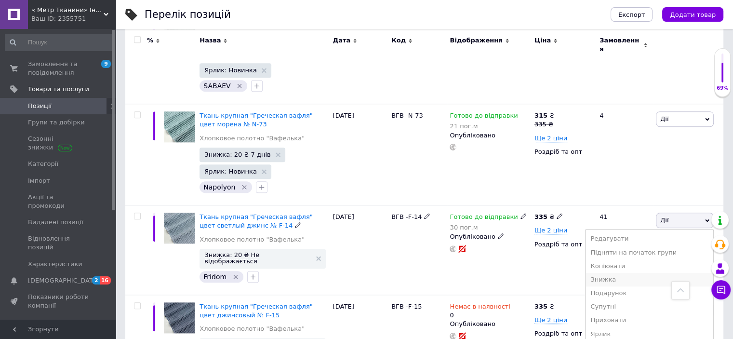
click at [621, 273] on li "Знижка" at bounding box center [649, 279] width 128 height 13
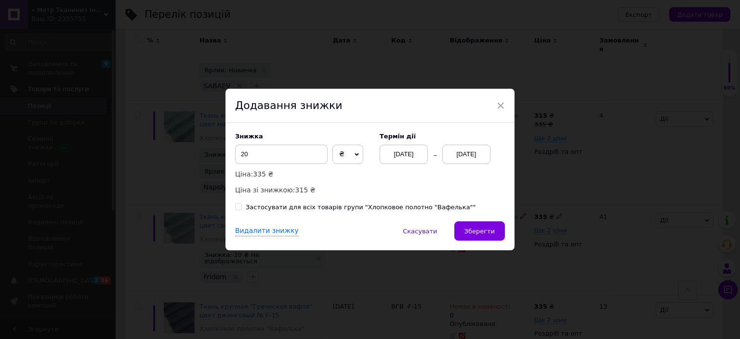
click at [470, 154] on div "[DATE]" at bounding box center [466, 153] width 48 height 19
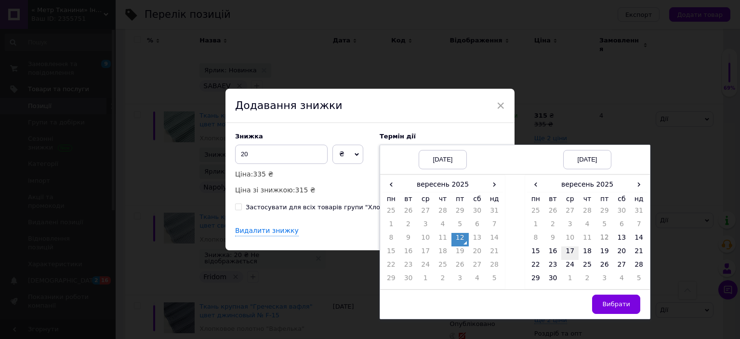
click at [566, 250] on td "17" at bounding box center [569, 252] width 17 height 13
click at [616, 305] on span "Вибрати" at bounding box center [616, 303] width 28 height 7
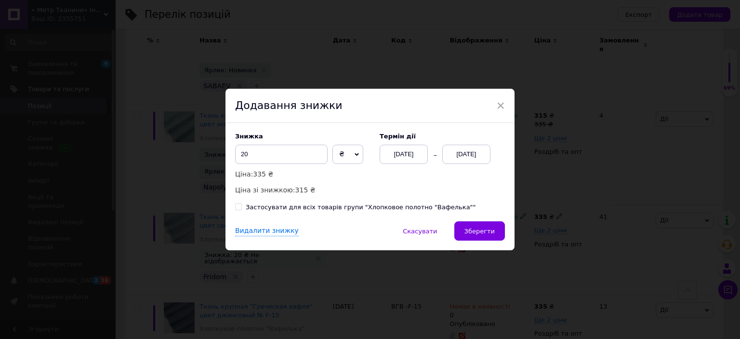
click at [474, 234] on span "Зберегти" at bounding box center [479, 230] width 30 height 7
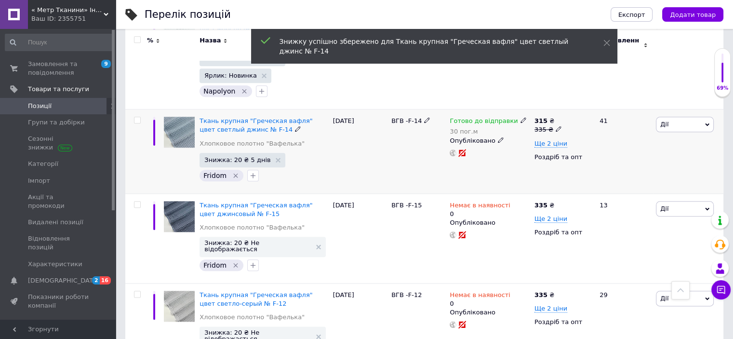
scroll to position [1082, 0]
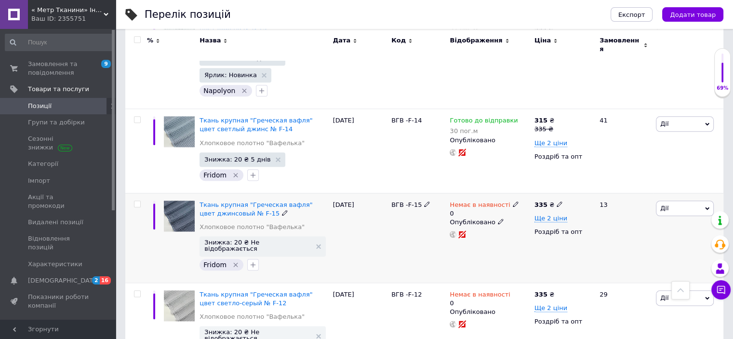
click at [485, 201] on span "Немає в наявності" at bounding box center [479, 206] width 60 height 10
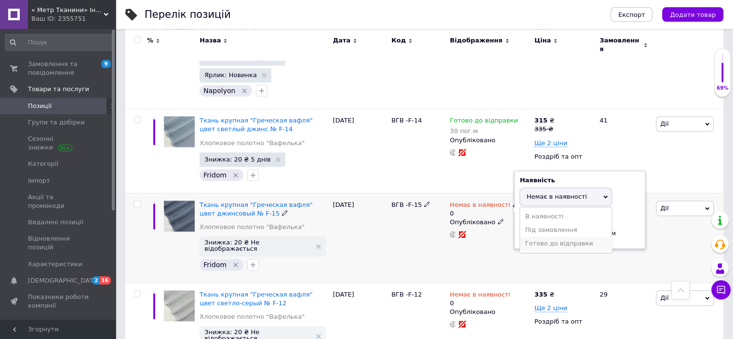
click at [553, 236] on li "Готово до відправки" at bounding box center [566, 242] width 92 height 13
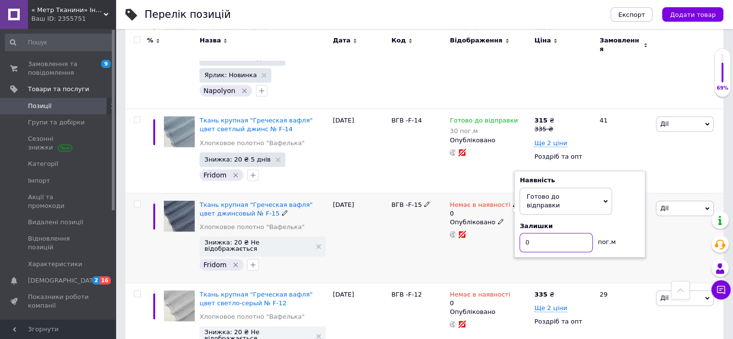
click at [550, 233] on input "0" at bounding box center [555, 242] width 73 height 19
type input "30"
click at [405, 225] on div "ВГВ -F-15" at bounding box center [418, 238] width 58 height 90
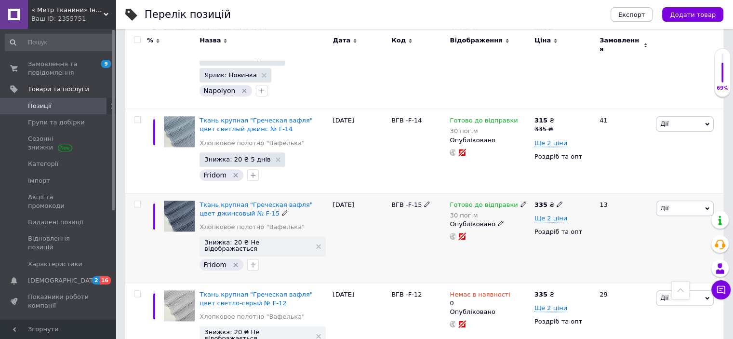
click at [709, 200] on span "Дії" at bounding box center [684, 207] width 58 height 15
click at [623, 261] on li "Знижка" at bounding box center [649, 267] width 128 height 13
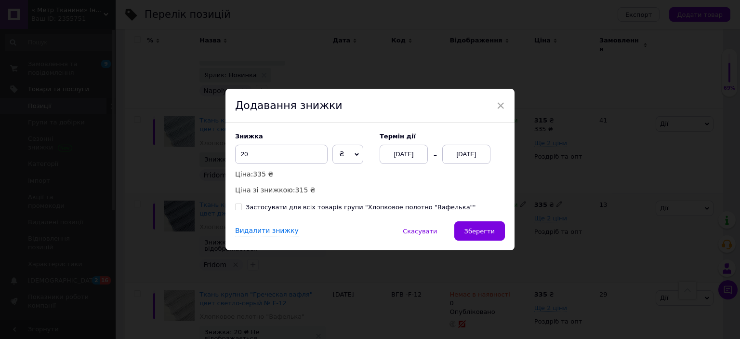
click at [461, 152] on div "[DATE]" at bounding box center [466, 153] width 48 height 19
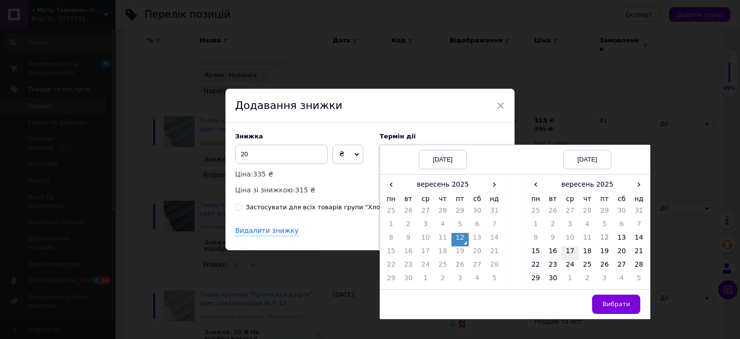
click at [570, 251] on td "17" at bounding box center [569, 252] width 17 height 13
click at [611, 300] on span "Вибрати" at bounding box center [616, 303] width 28 height 7
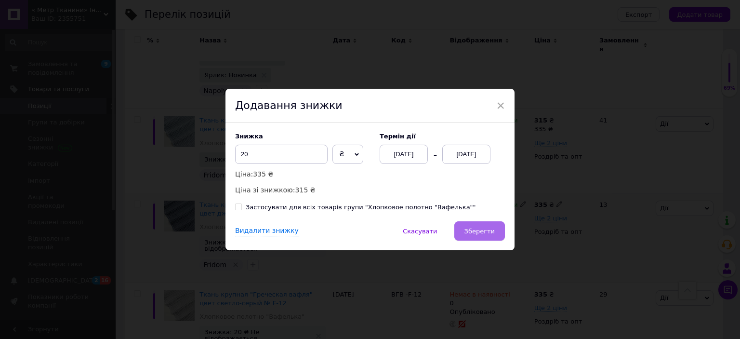
click at [471, 228] on span "Зберегти" at bounding box center [479, 230] width 30 height 7
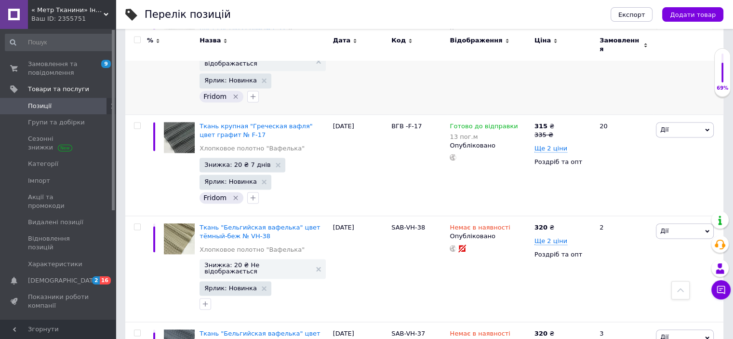
scroll to position [1347, 0]
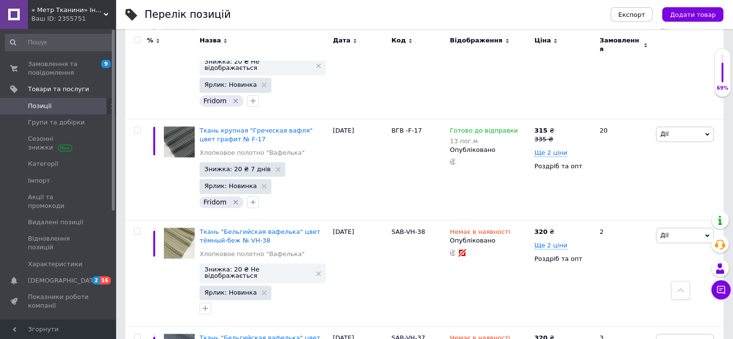
click at [102, 14] on span "« Метр Тканини» Інтернет-магазин" at bounding box center [67, 10] width 72 height 9
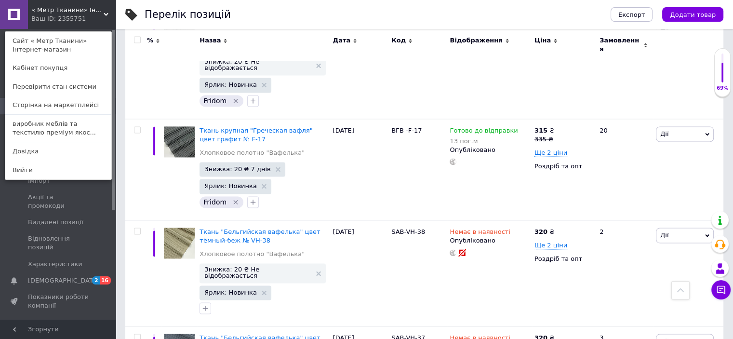
click at [62, 37] on link "Сайт « Метр Тканини» Інтернет-магазин" at bounding box center [58, 45] width 106 height 27
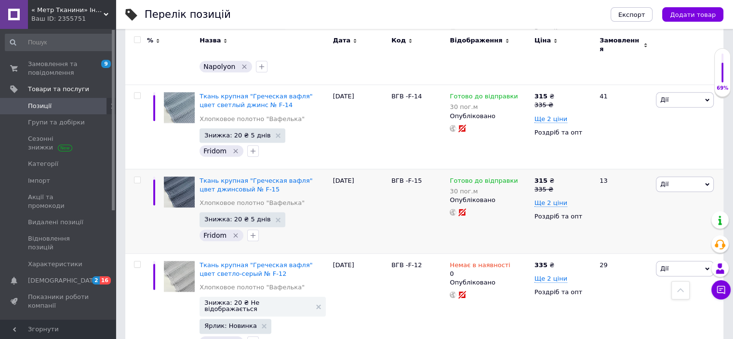
scroll to position [865, 0]
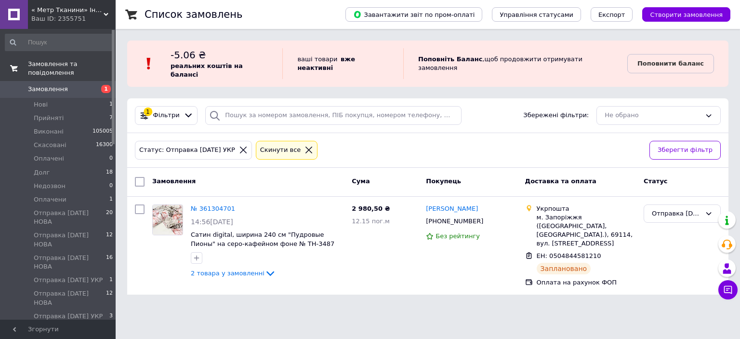
click at [73, 63] on span "Замовлення та повідомлення" at bounding box center [72, 68] width 88 height 17
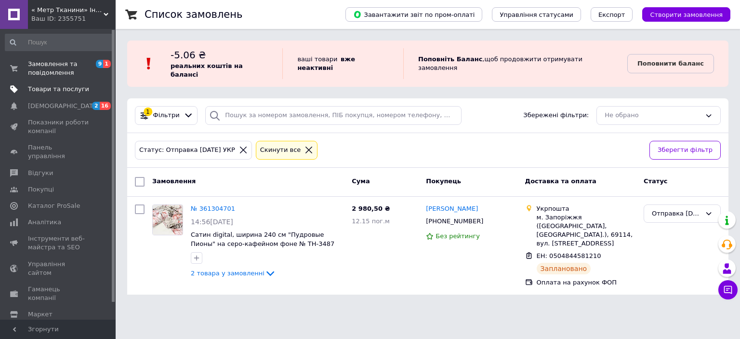
click at [71, 86] on span "Товари та послуги" at bounding box center [58, 89] width 61 height 9
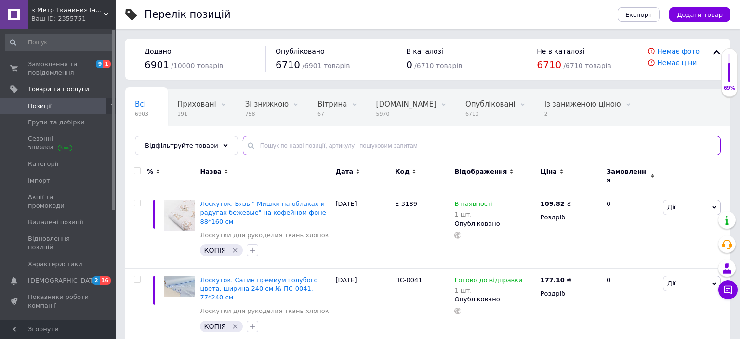
click at [304, 143] on input "text" at bounding box center [482, 145] width 478 height 19
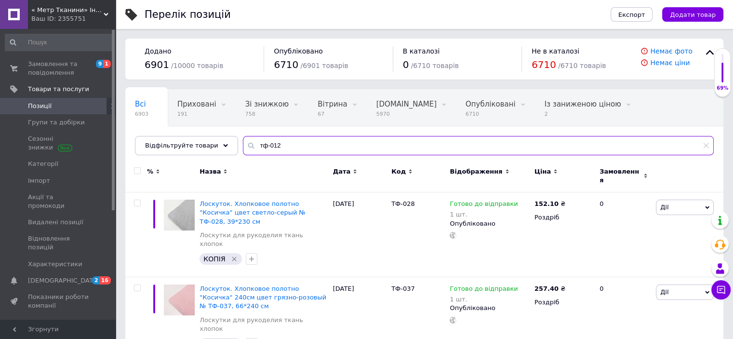
click at [347, 140] on input "тф-012" at bounding box center [478, 145] width 471 height 19
click at [288, 140] on input "тф-012" at bounding box center [478, 145] width 471 height 19
type input "тф-029"
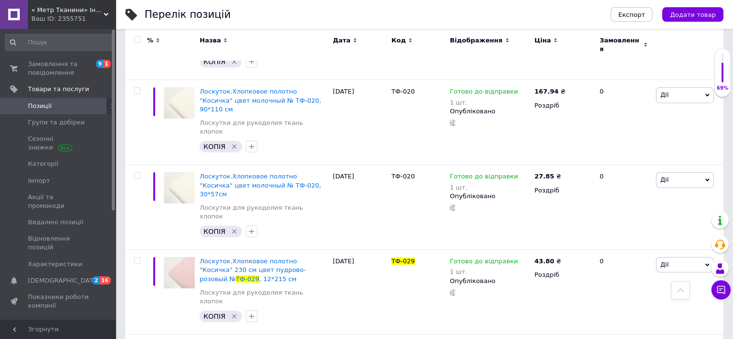
scroll to position [7369, 0]
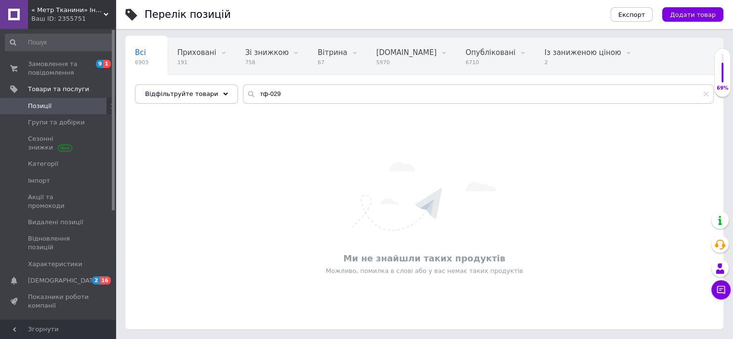
scroll to position [51, 0]
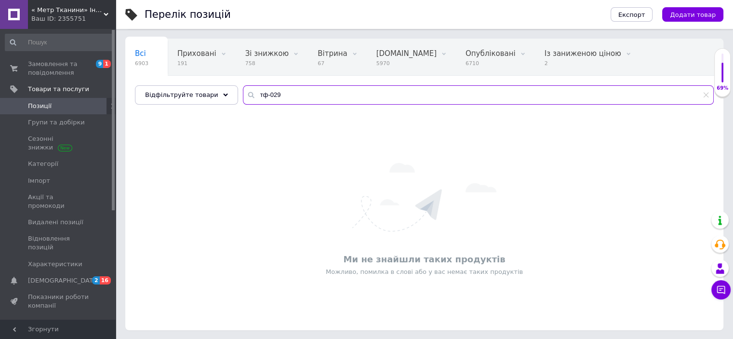
click at [303, 94] on input "тф-029" at bounding box center [478, 94] width 471 height 19
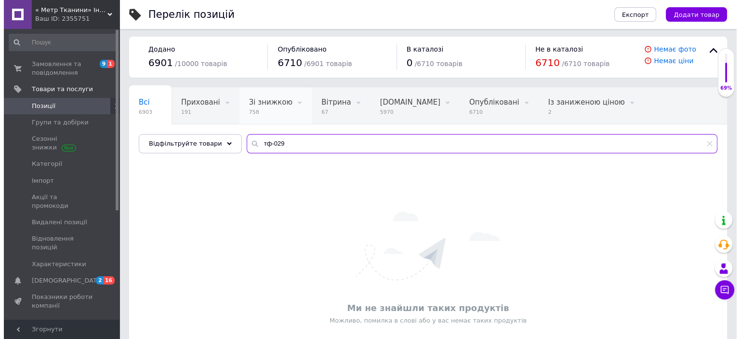
scroll to position [0, 0]
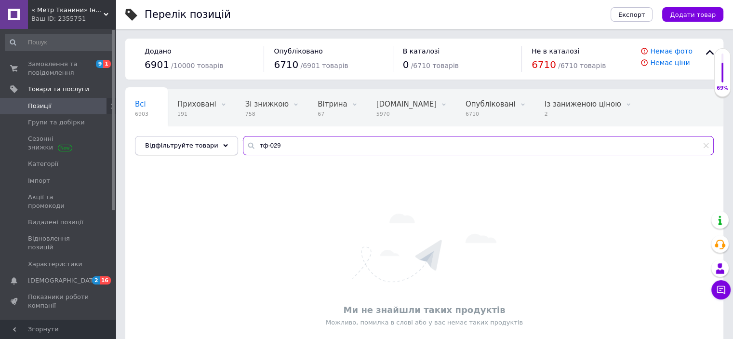
drag, startPoint x: 279, startPoint y: 144, endPoint x: 184, endPoint y: 144, distance: 94.9
click at [184, 144] on div "Відфільтруйте товари тф-029" at bounding box center [424, 145] width 578 height 19
